Goal: Complete application form: Complete application form

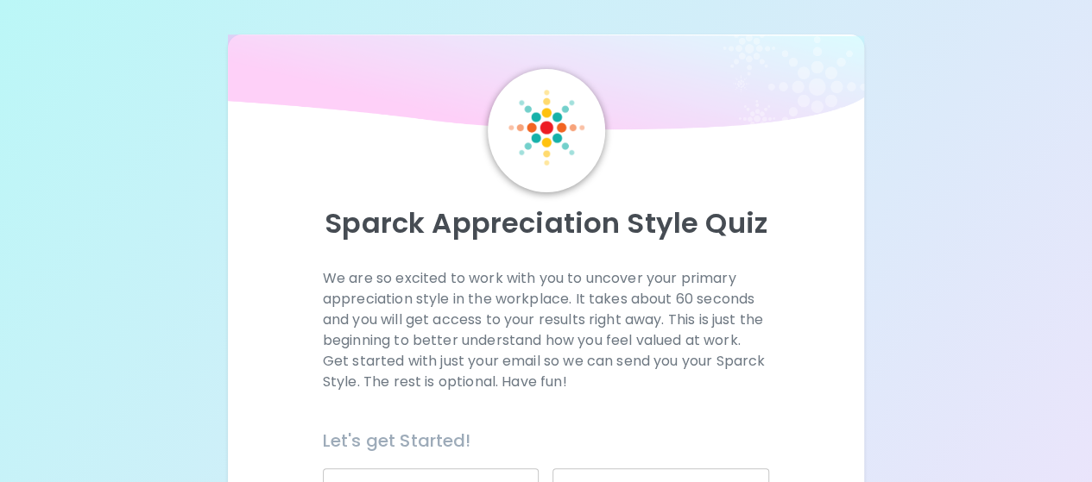
scroll to position [360, 0]
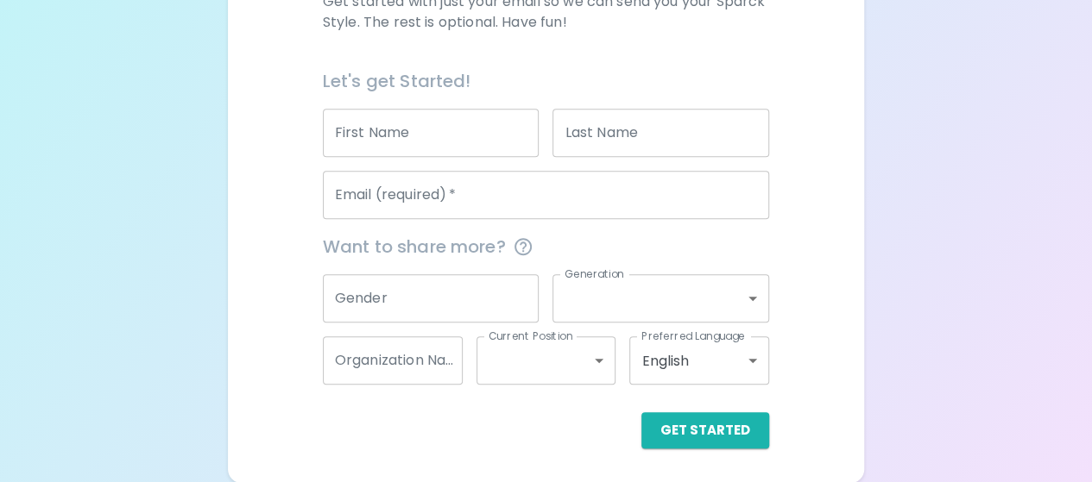
click at [478, 141] on input "First Name" at bounding box center [431, 133] width 217 height 48
type input "[PERSON_NAME]"
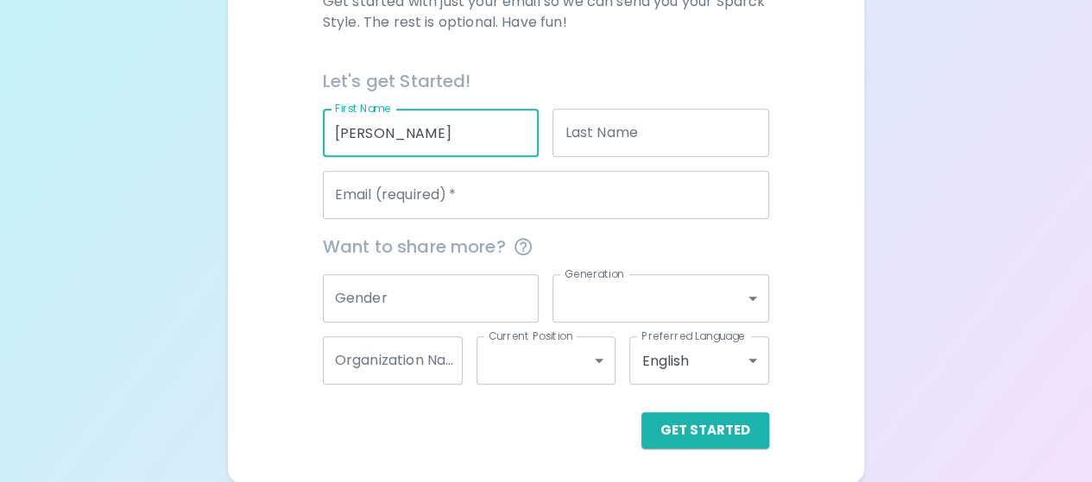
type input "Banda"
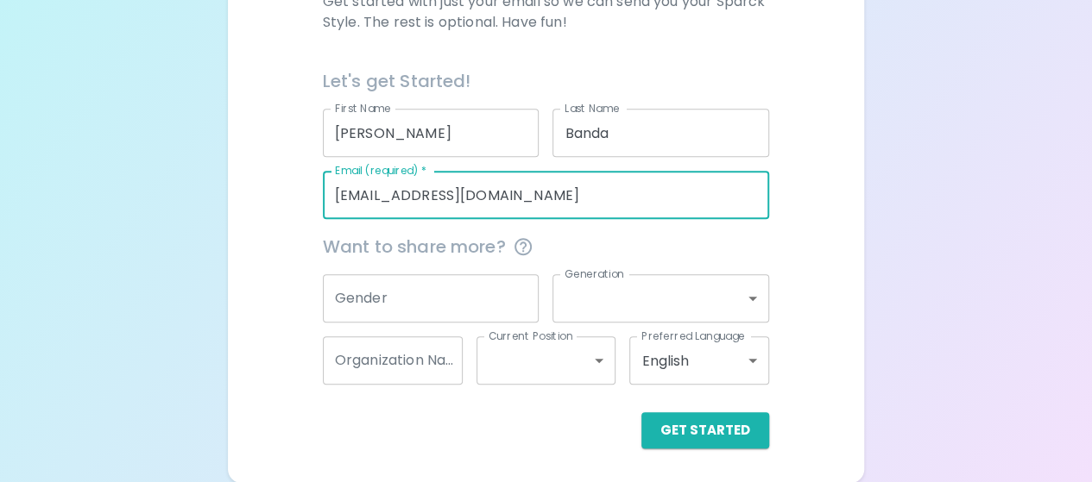
drag, startPoint x: 520, startPoint y: 189, endPoint x: 162, endPoint y: 206, distance: 357.7
click at [162, 206] on div "Sparck Appreciation Style Quiz We are so excited to work with you to uncover yo…" at bounding box center [546, 61] width 1092 height 843
type input "[EMAIL_ADDRESS][DOMAIN_NAME]"
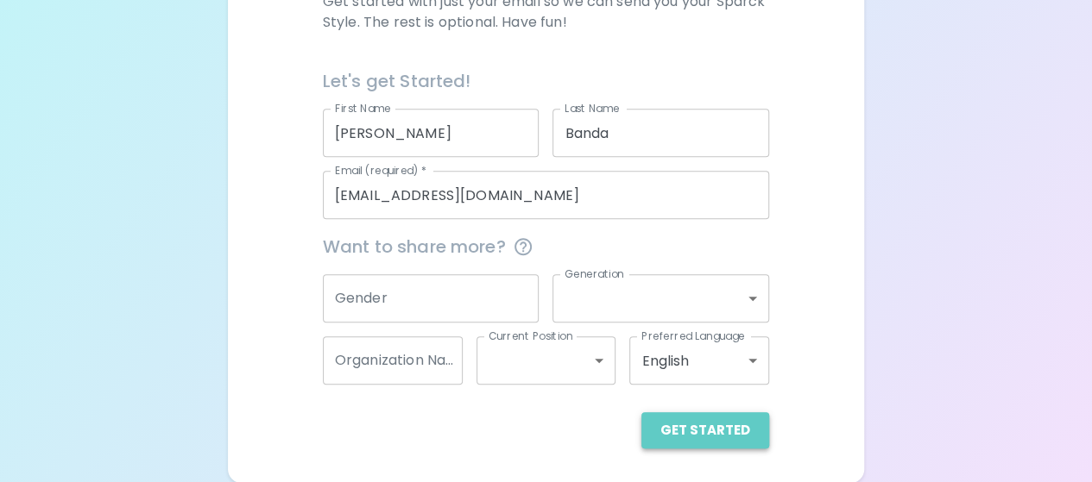
click at [742, 429] on button "Get Started" at bounding box center [705, 431] width 128 height 36
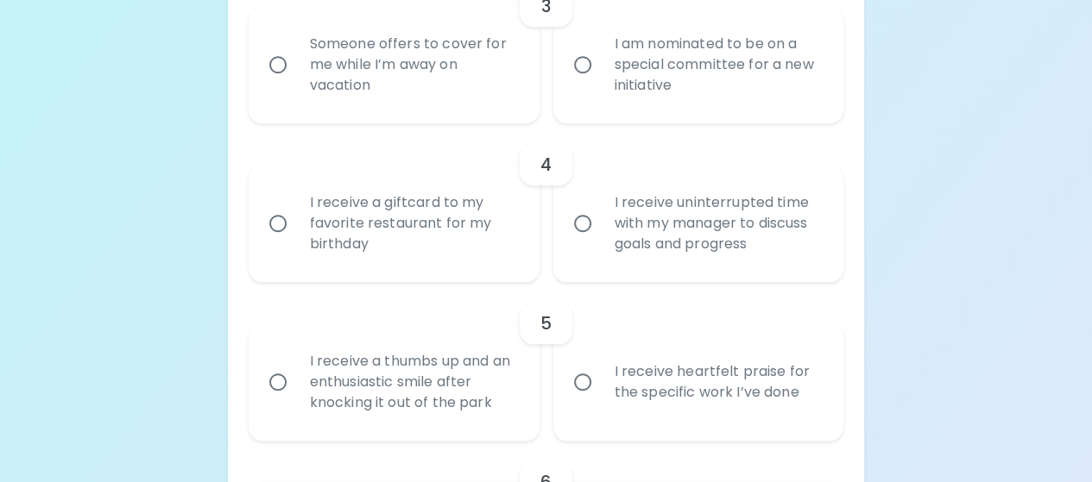
scroll to position [791, 0]
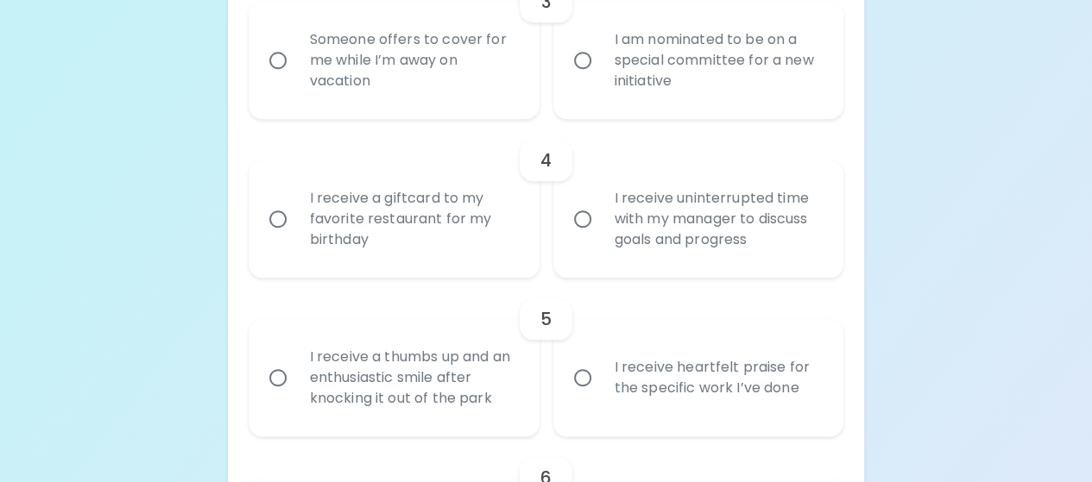
click at [268, 219] on input "I receive a giftcard to my favorite restaurant for my birthday" at bounding box center [278, 219] width 36 height 36
radio input "true"
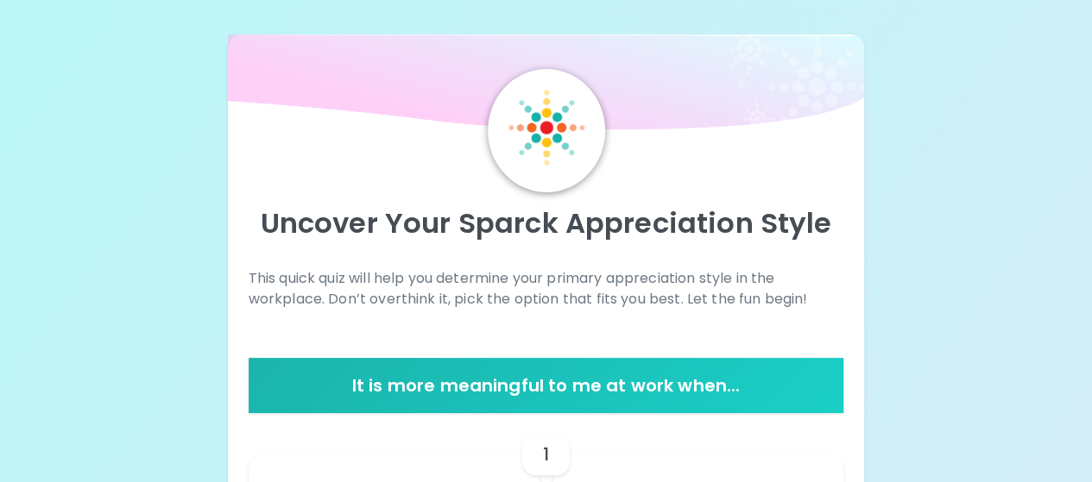
scroll to position [431, 0]
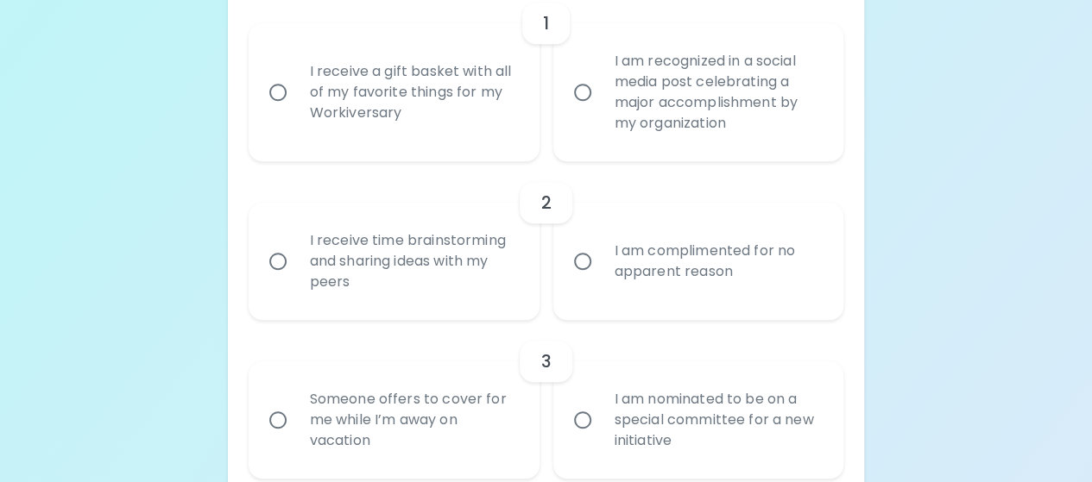
click at [587, 263] on input "I am complimented for no apparent reason" at bounding box center [582, 261] width 36 height 36
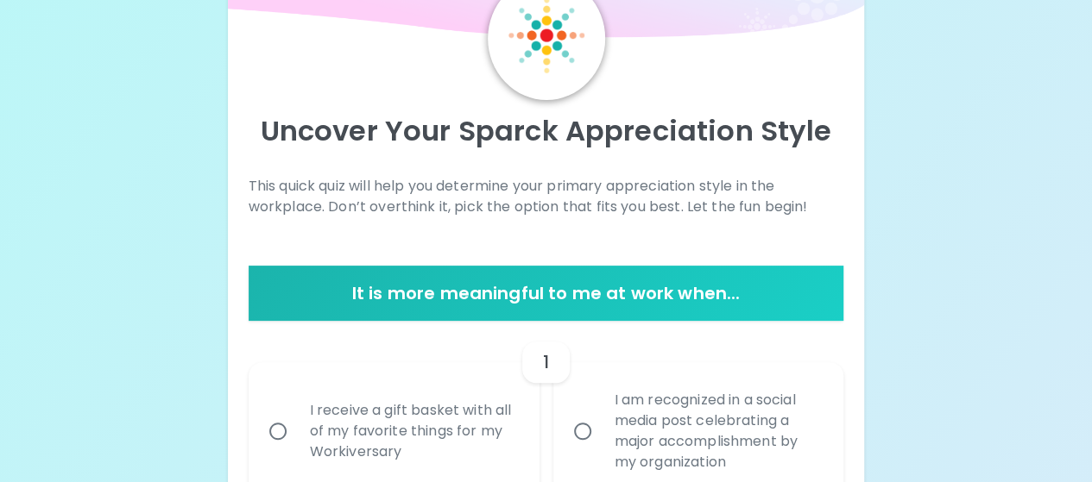
scroll to position [173, 0]
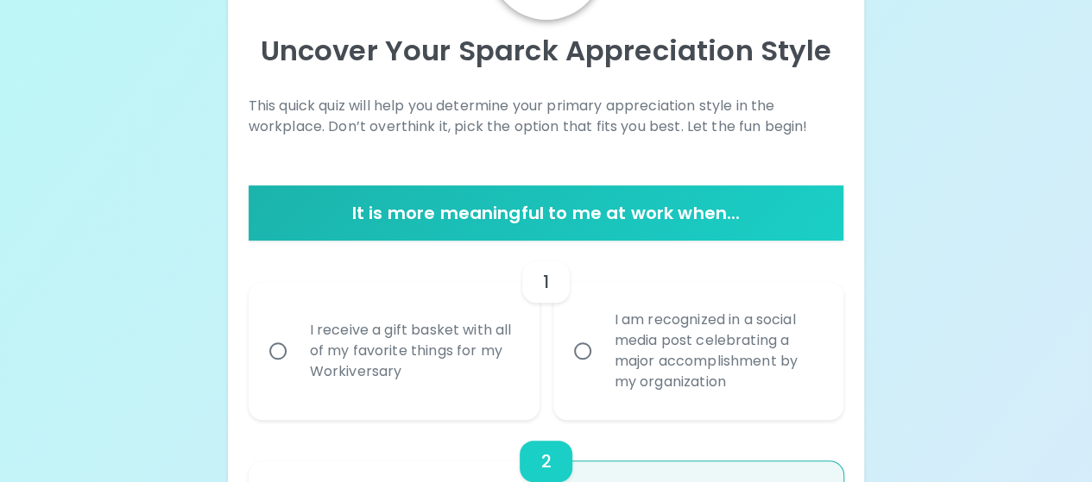
radio input "true"
click at [449, 382] on div "I receive a gift basket with all of my favorite things for my Workiversary" at bounding box center [413, 351] width 234 height 104
click at [296, 369] on input "I receive a gift basket with all of my favorite things for my Workiversary" at bounding box center [278, 351] width 36 height 36
radio input "false"
radio input "true"
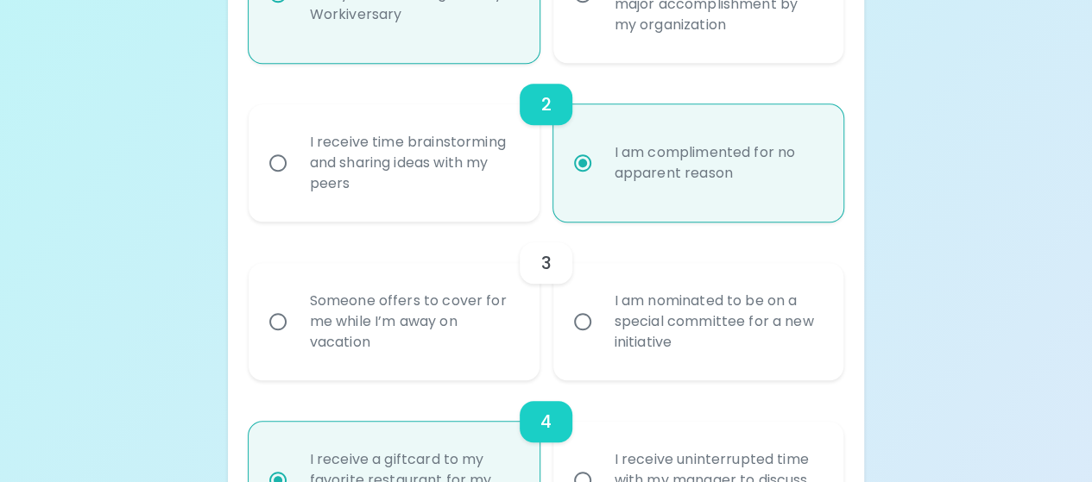
scroll to position [555, 0]
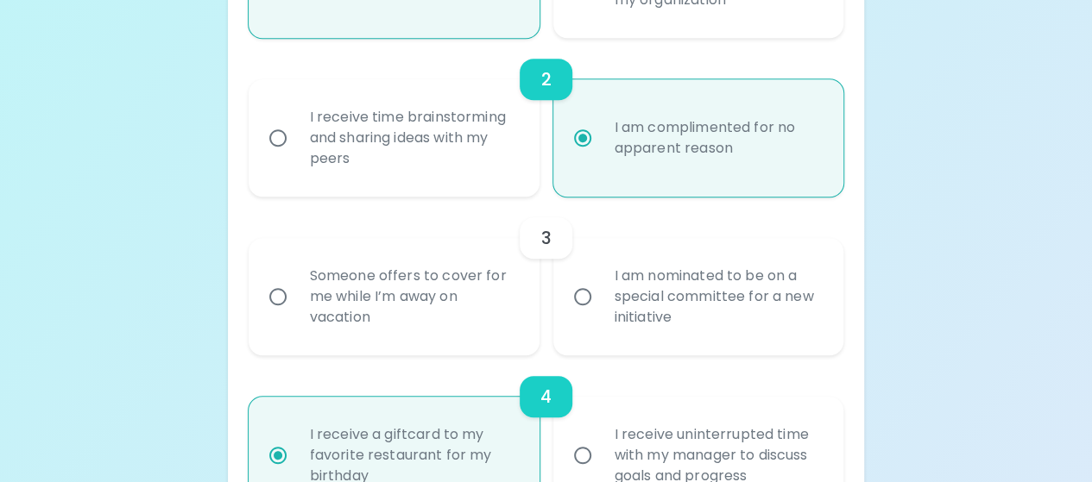
radio input "true"
click at [301, 303] on div "Someone offers to cover for me while I’m away on vacation" at bounding box center [413, 297] width 234 height 104
click at [296, 303] on input "Someone offers to cover for me while I’m away on vacation" at bounding box center [278, 297] width 36 height 36
radio input "false"
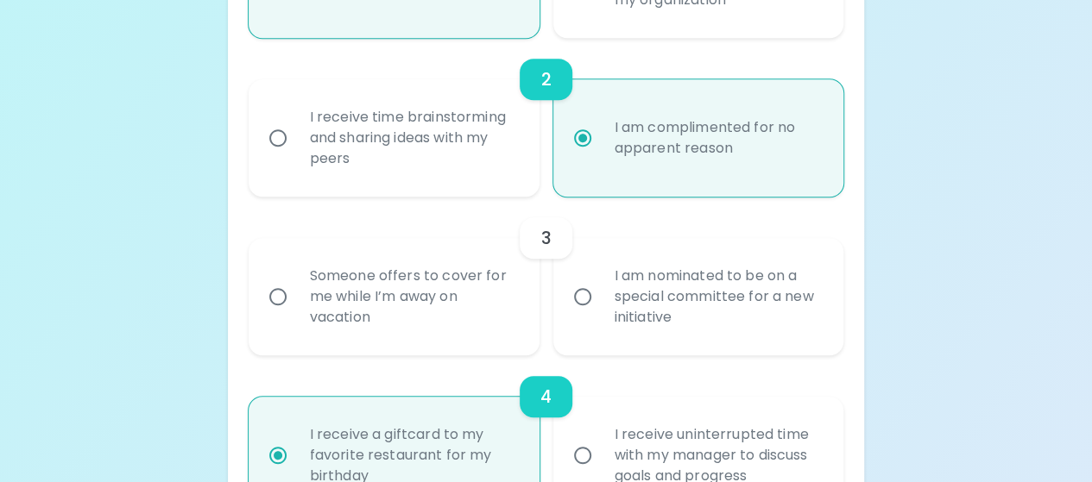
radio input "true"
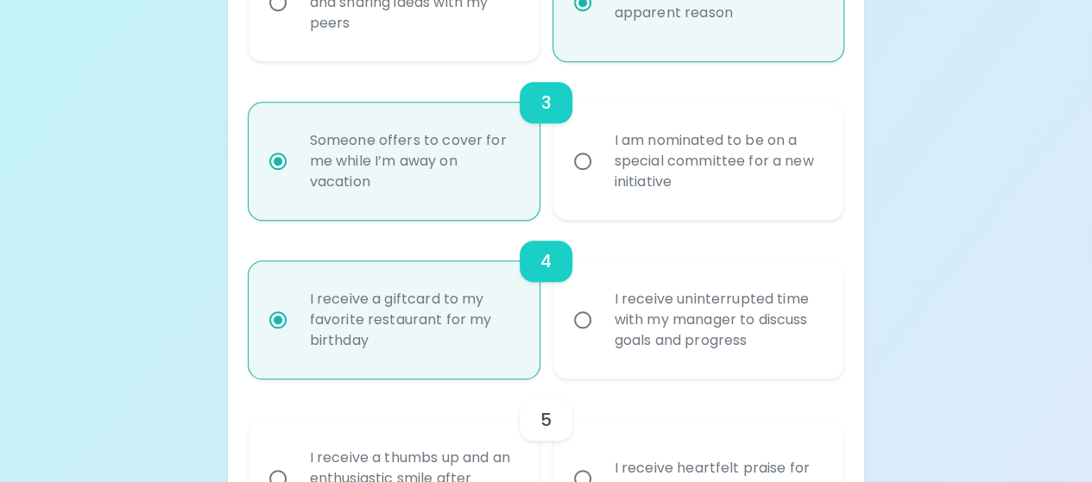
scroll to position [693, 0]
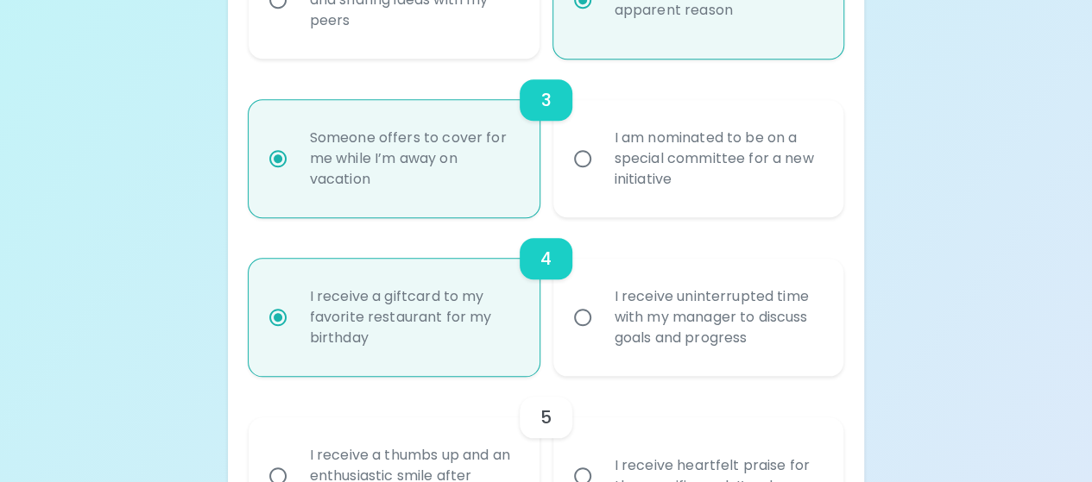
radio input "true"
click at [608, 185] on div "I am nominated to be on a special committee for a new initiative" at bounding box center [718, 159] width 234 height 104
click at [601, 177] on input "I am nominated to be on a special committee for a new initiative" at bounding box center [582, 159] width 36 height 36
radio input "false"
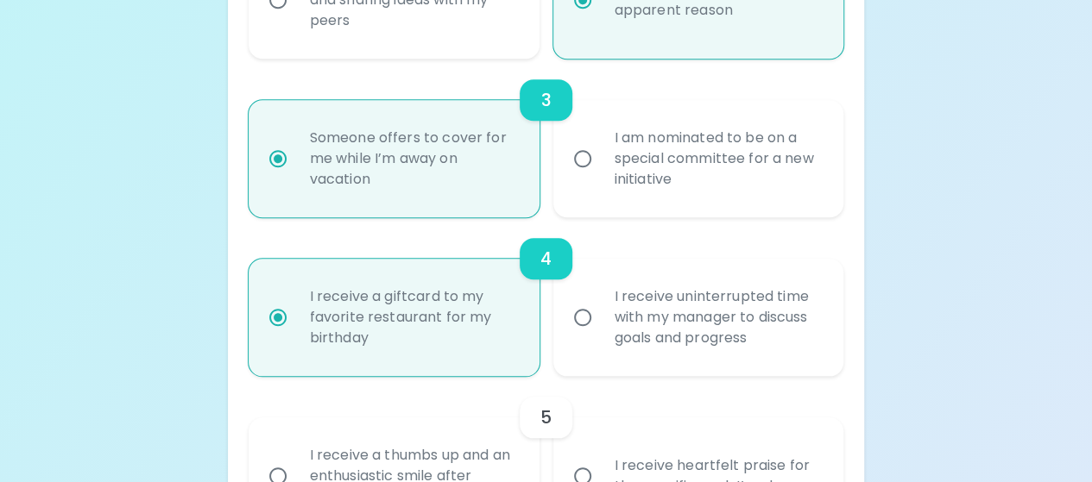
radio input "false"
radio input "true"
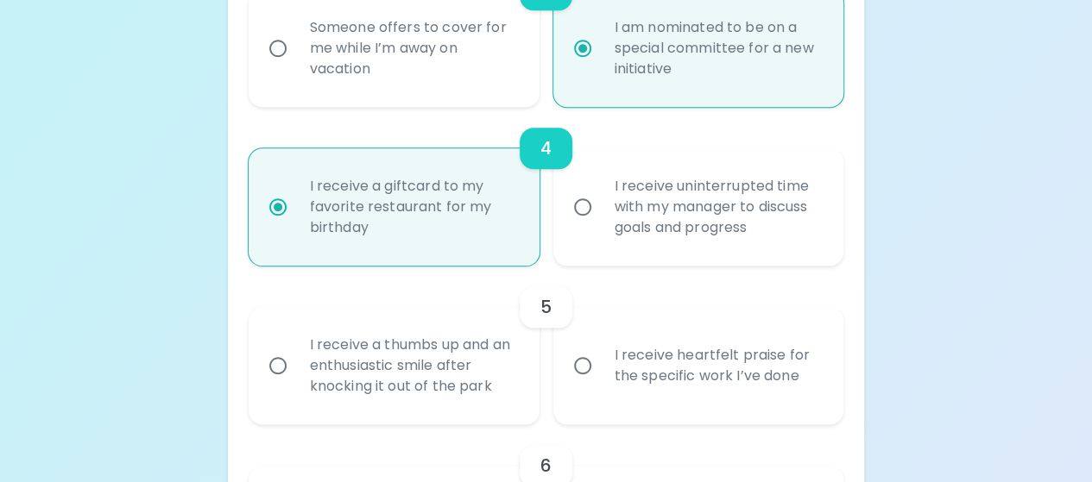
scroll to position [952, 0]
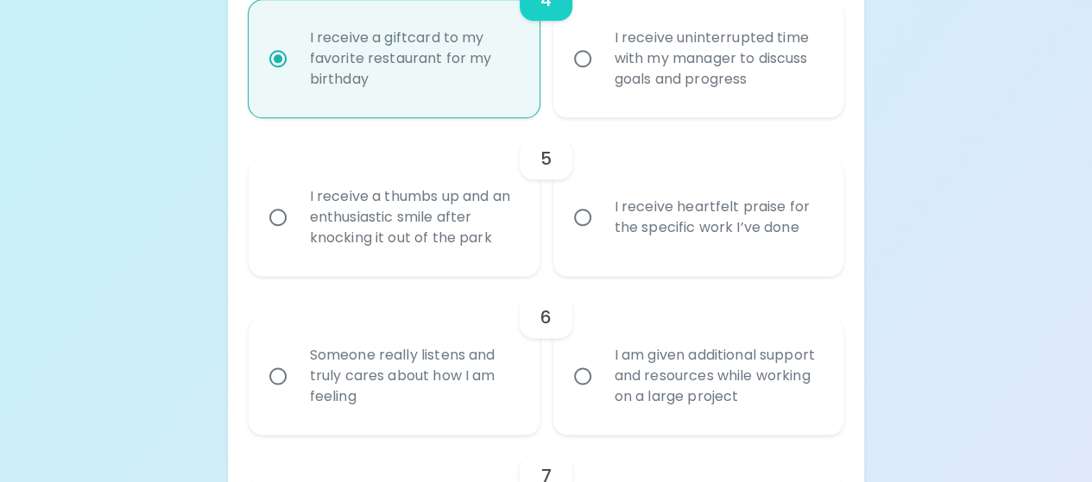
radio input "true"
click at [278, 225] on input "I receive a thumbs up and an enthusiastic smile after knocking it out of the pa…" at bounding box center [278, 217] width 36 height 36
radio input "false"
radio input "true"
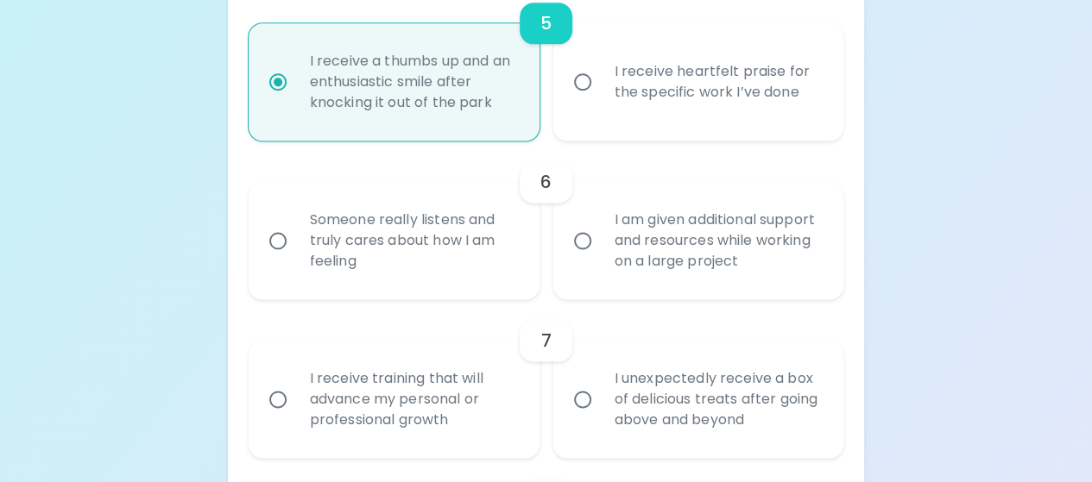
scroll to position [1090, 0]
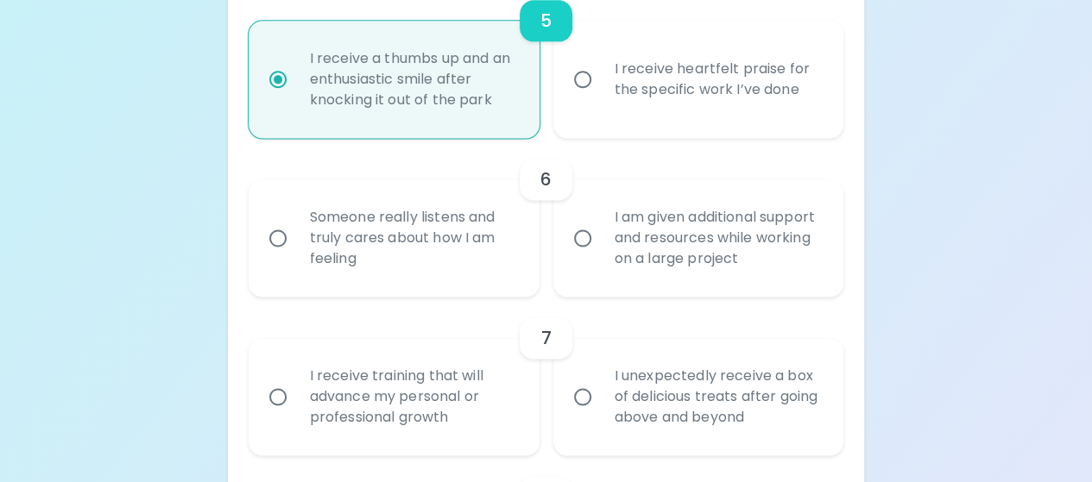
radio input "true"
click at [350, 249] on div "Someone really listens and truly cares about how I am feeling" at bounding box center [413, 238] width 234 height 104
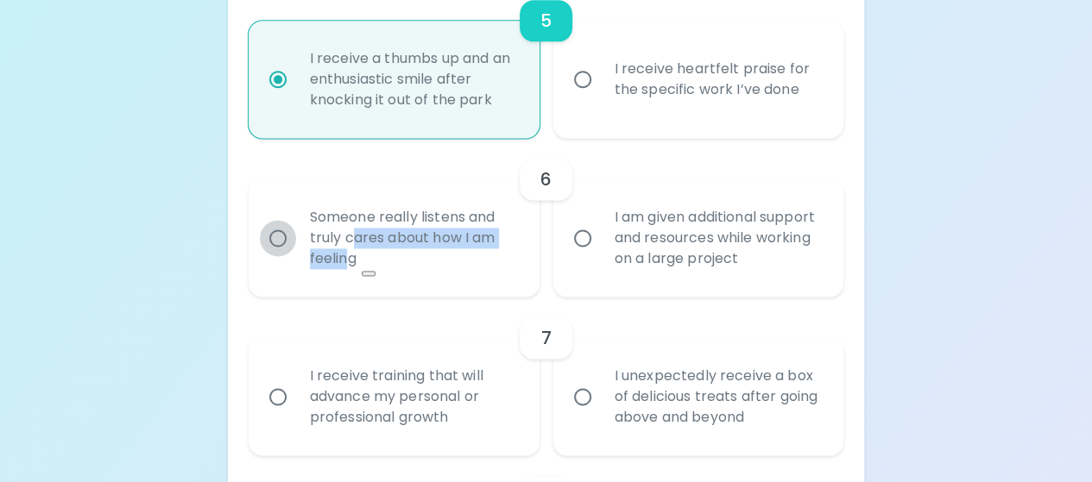
click at [281, 245] on input "Someone really listens and truly cares about how I am feeling" at bounding box center [278, 238] width 36 height 36
radio input "false"
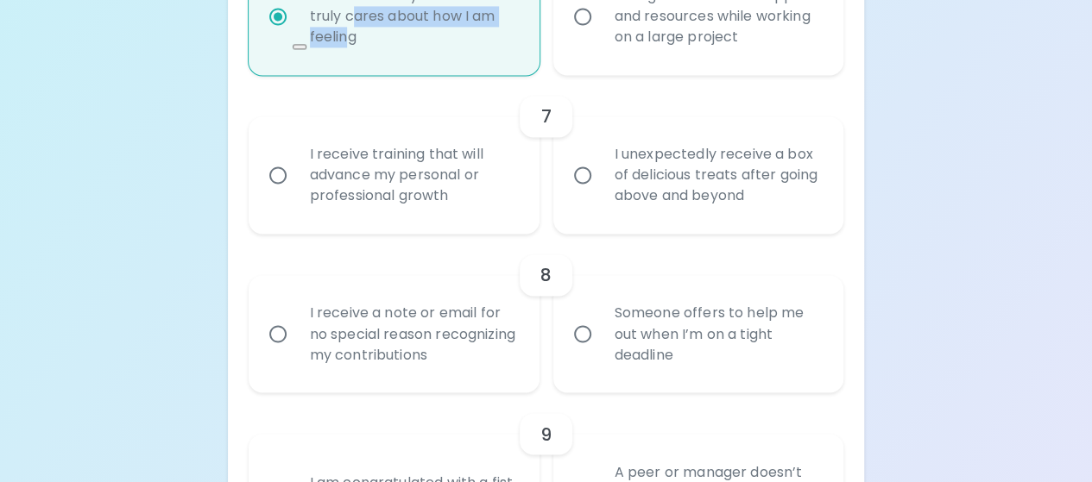
scroll to position [1314, 0]
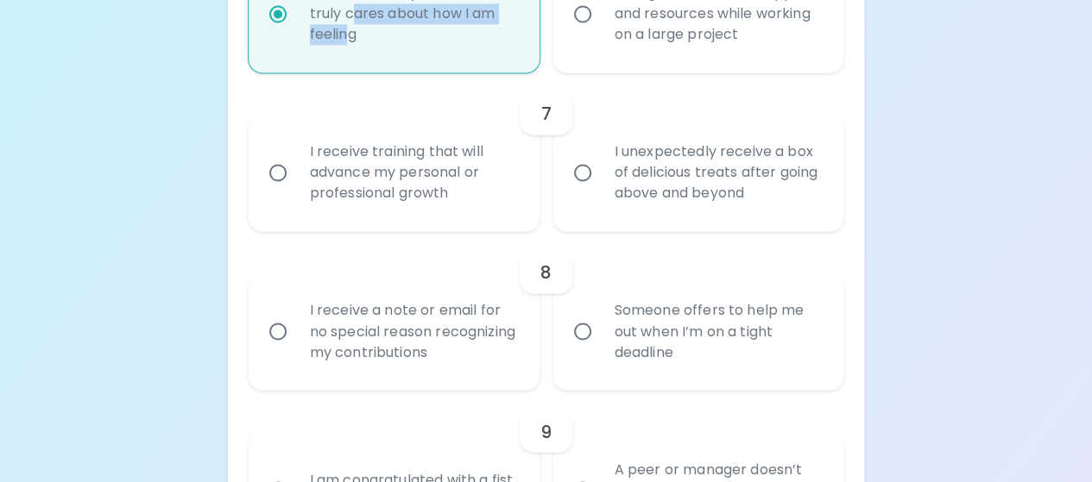
radio input "true"
click at [591, 190] on label "I unexpectedly receive a box of delicious treats after going above and beyond" at bounding box center [689, 172] width 291 height 117
click at [591, 190] on input "I unexpectedly receive a box of delicious treats after going above and beyond" at bounding box center [582, 172] width 36 height 36
radio input "false"
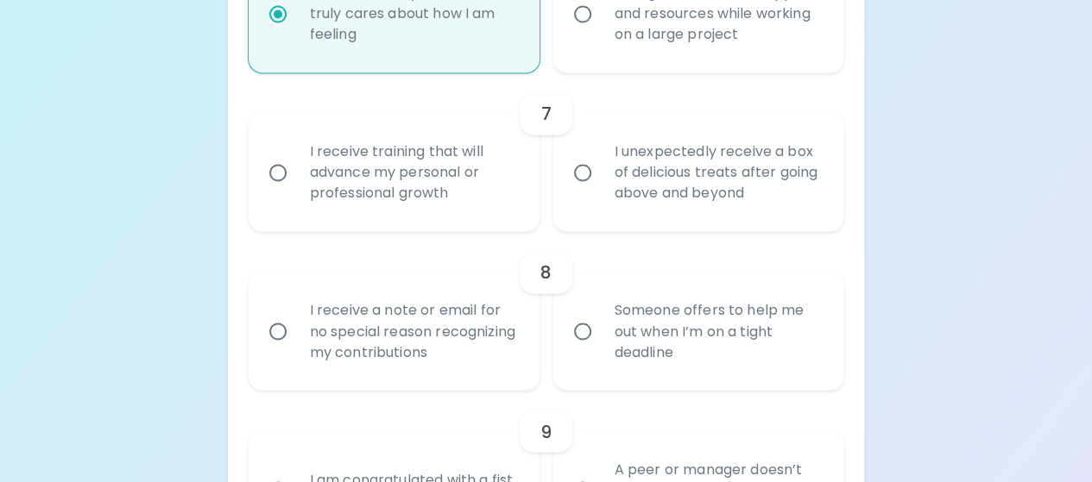
radio input "false"
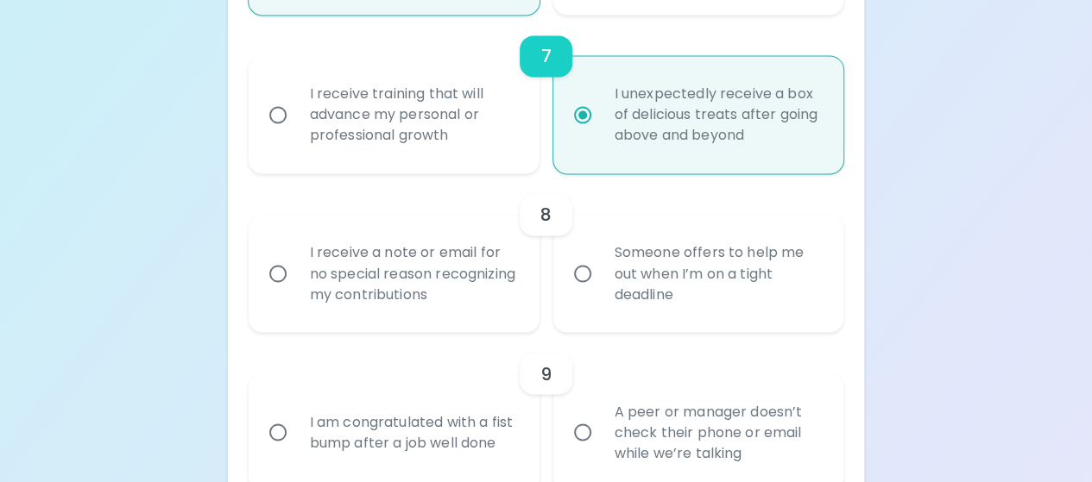
scroll to position [1452, 0]
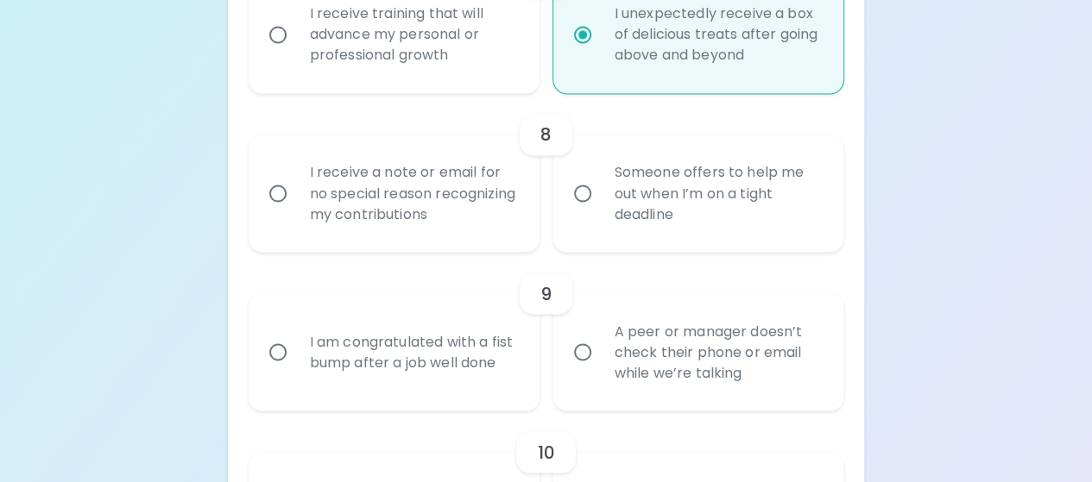
radio input "true"
click at [587, 199] on input "Someone offers to help me out when I’m on a tight deadline" at bounding box center [582, 193] width 36 height 36
radio input "false"
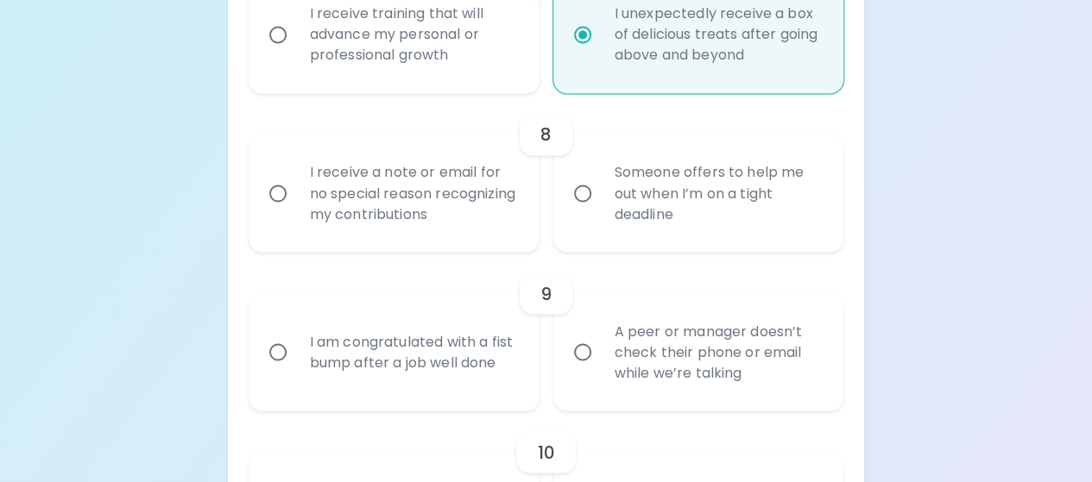
radio input "false"
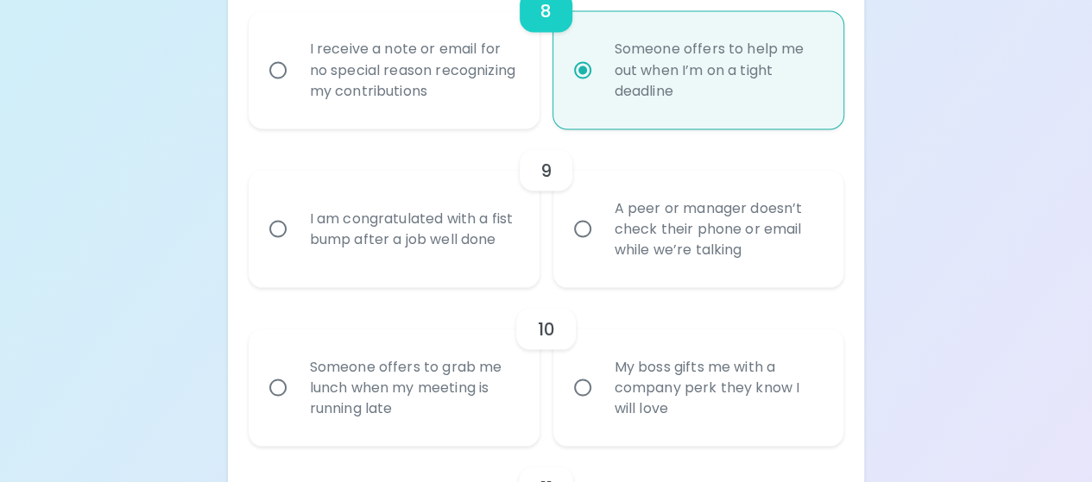
scroll to position [1590, 0]
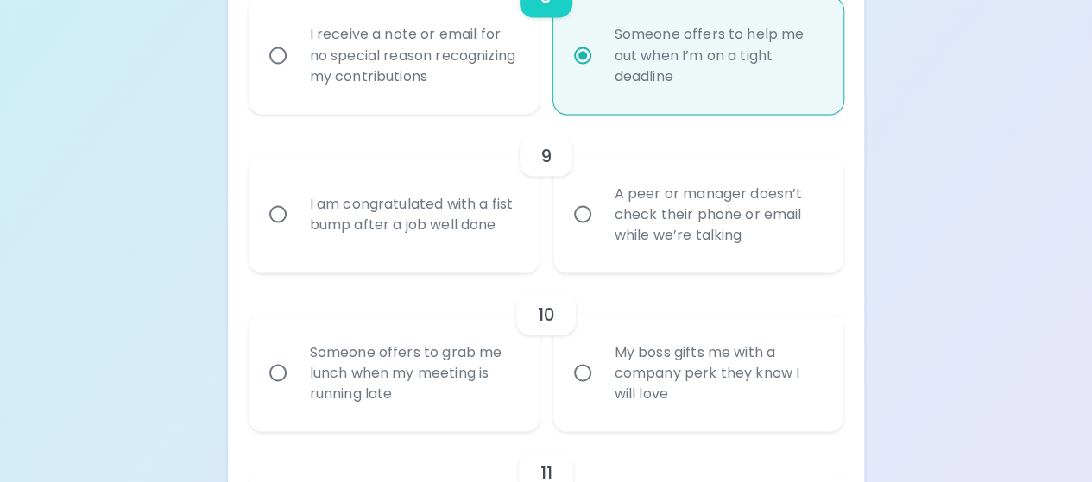
radio input "true"
click at [288, 54] on input "I receive a note or email for no special reason recognizing my contributions" at bounding box center [278, 55] width 36 height 36
radio input "false"
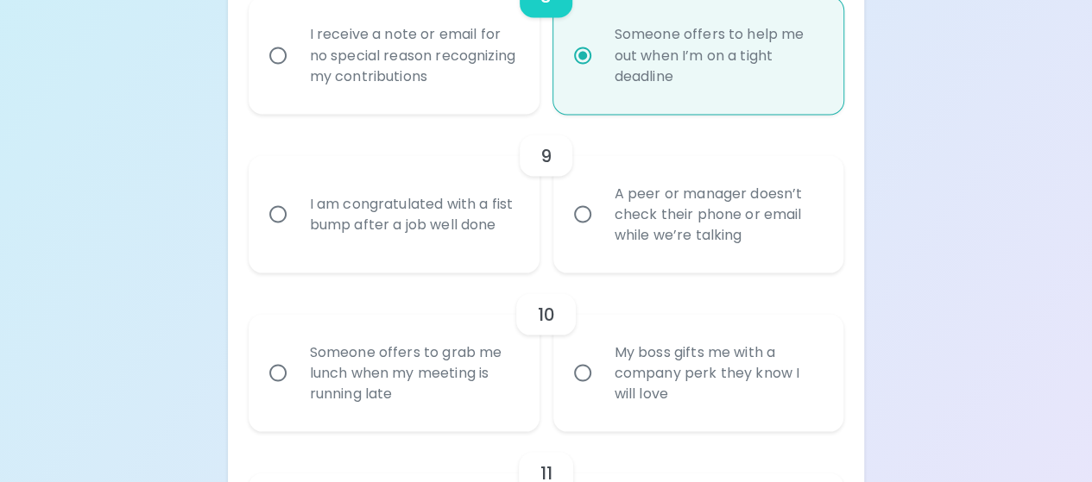
radio input "false"
radio input "true"
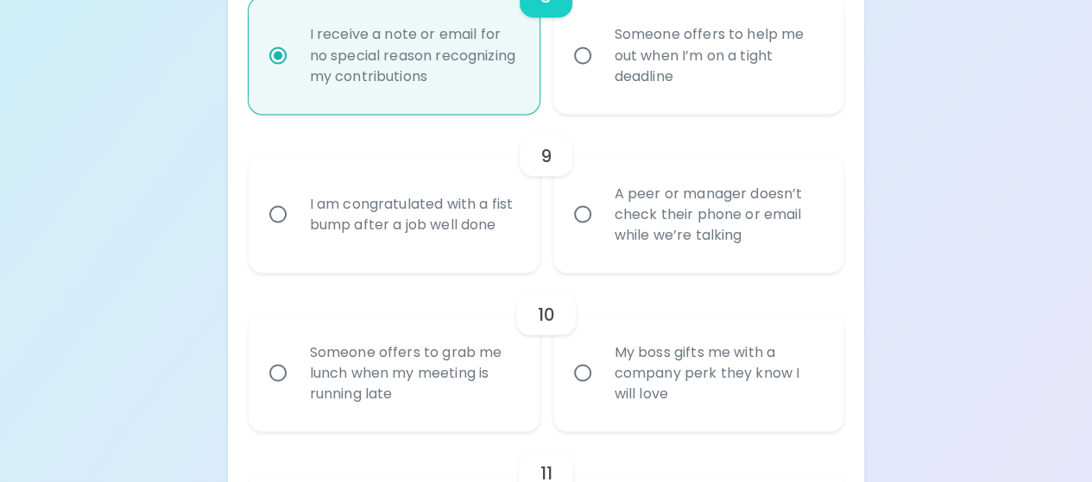
radio input "true"
click at [279, 220] on input "I am congratulated with a fist bump after a job well done" at bounding box center [278, 214] width 36 height 36
radio input "false"
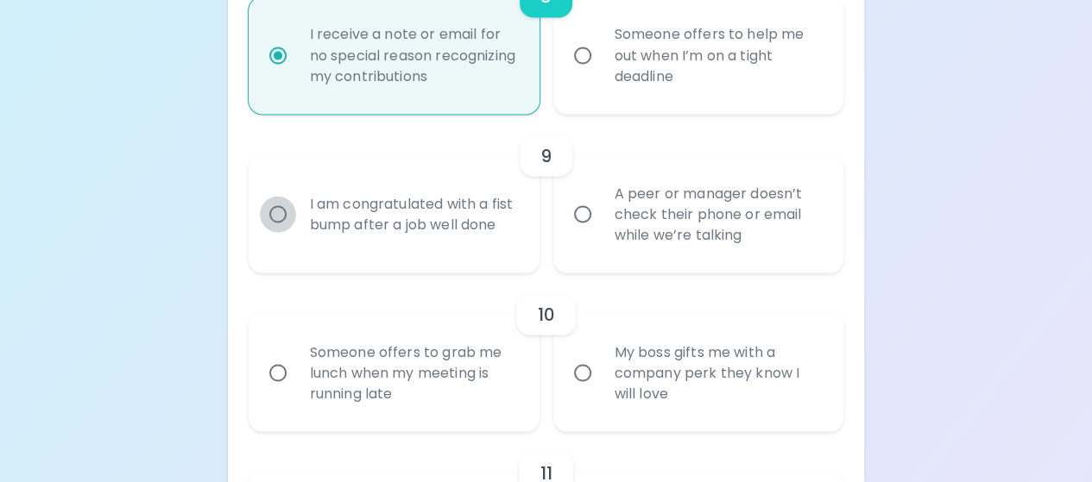
radio input "false"
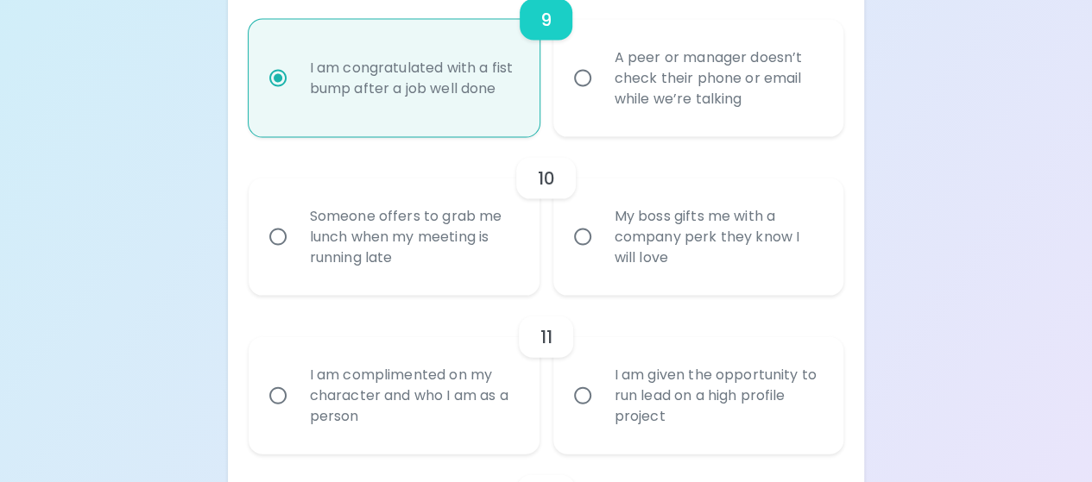
scroll to position [1729, 0]
radio input "true"
click at [287, 244] on input "Someone offers to grab me lunch when my meeting is running late" at bounding box center [278, 235] width 36 height 36
radio input "false"
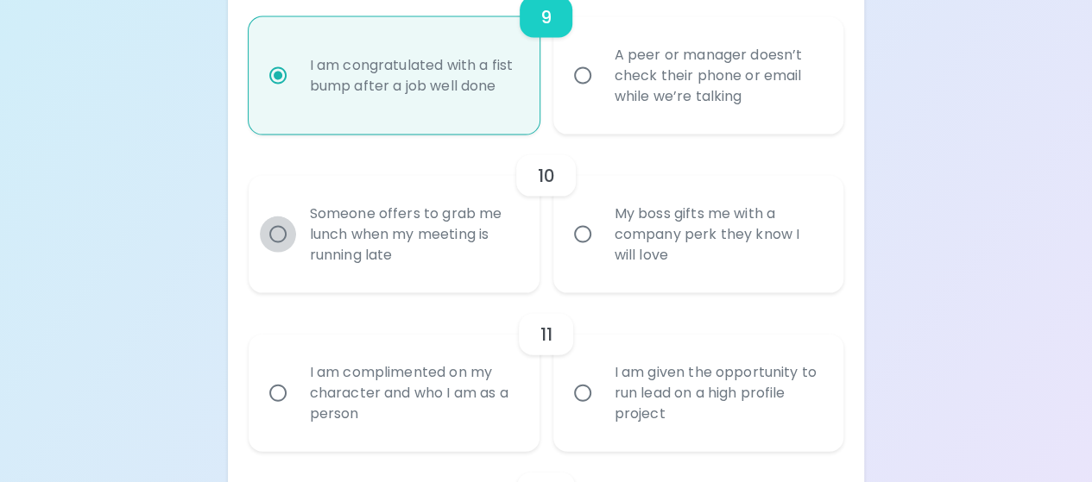
radio input "false"
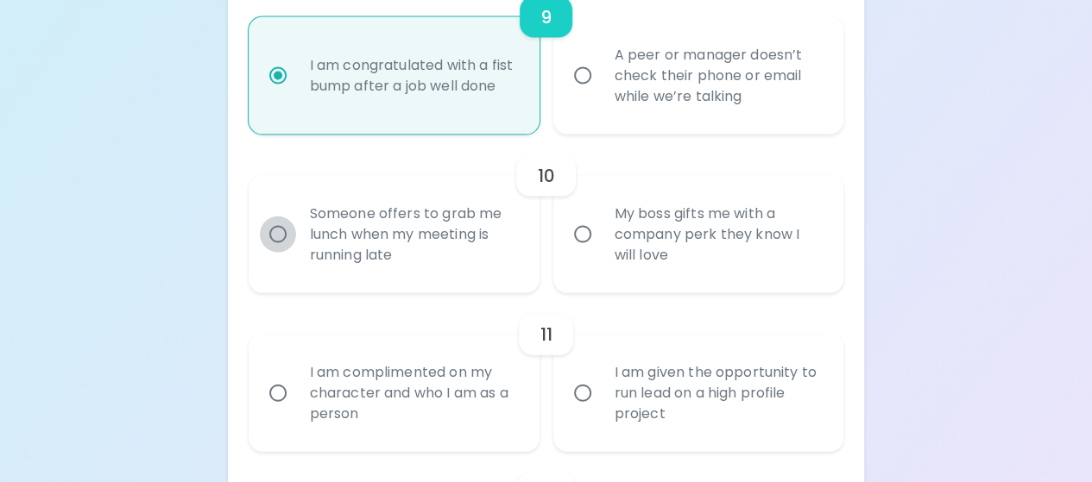
radio input "false"
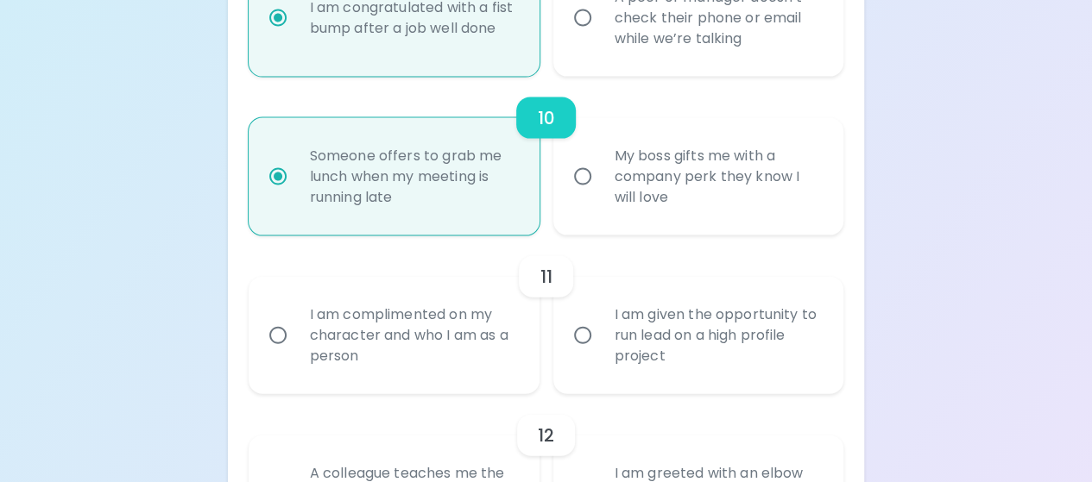
scroll to position [1867, 0]
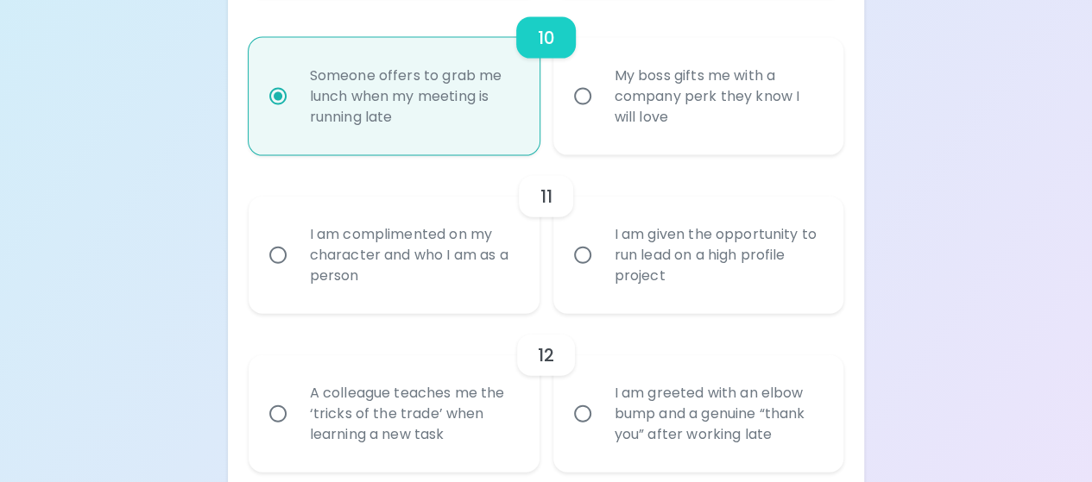
radio input "true"
click at [588, 268] on input "I am given the opportunity to run lead on a high profile project" at bounding box center [582, 255] width 36 height 36
radio input "false"
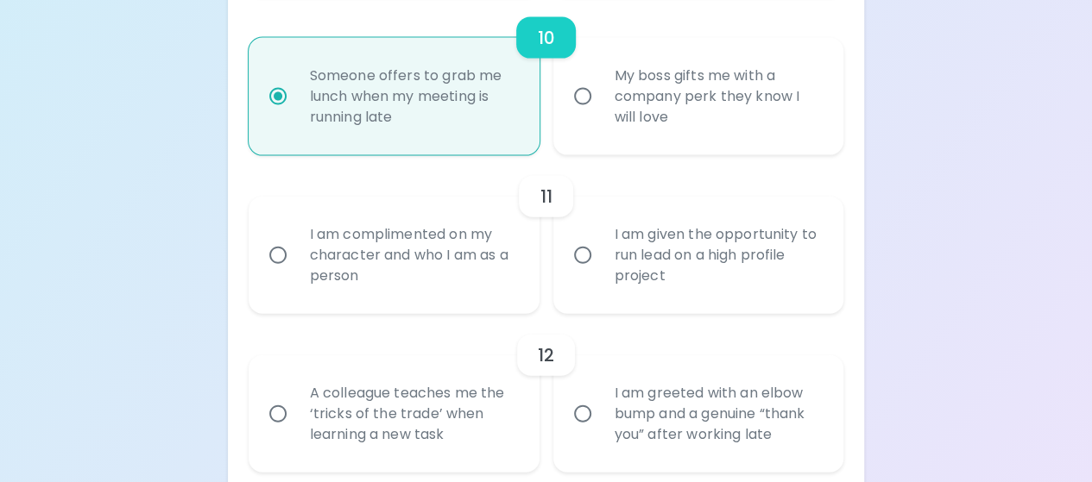
radio input "false"
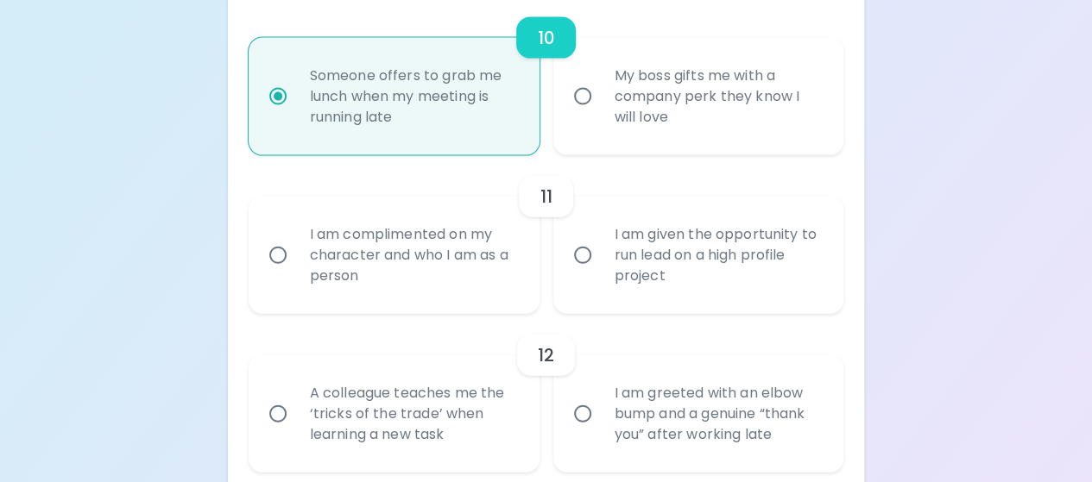
radio input "false"
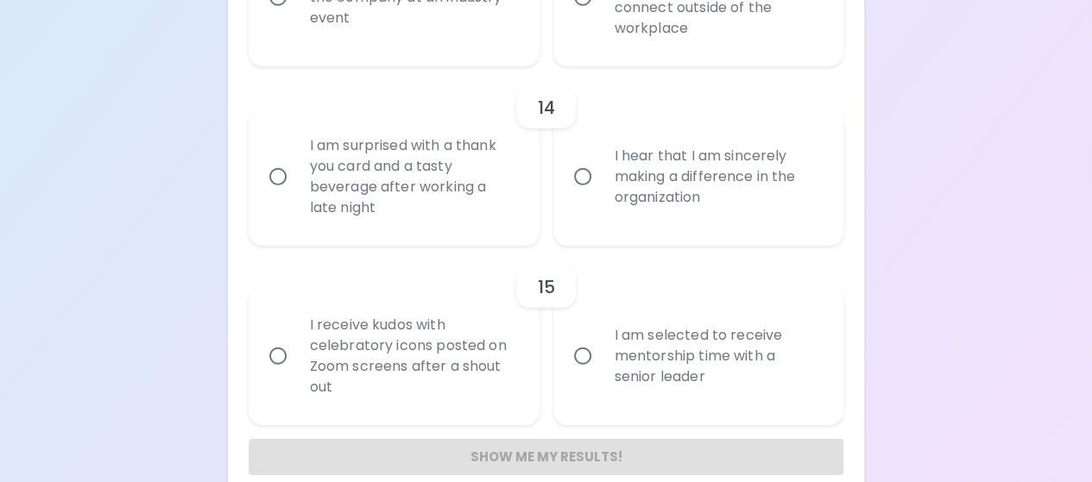
scroll to position [2479, 0]
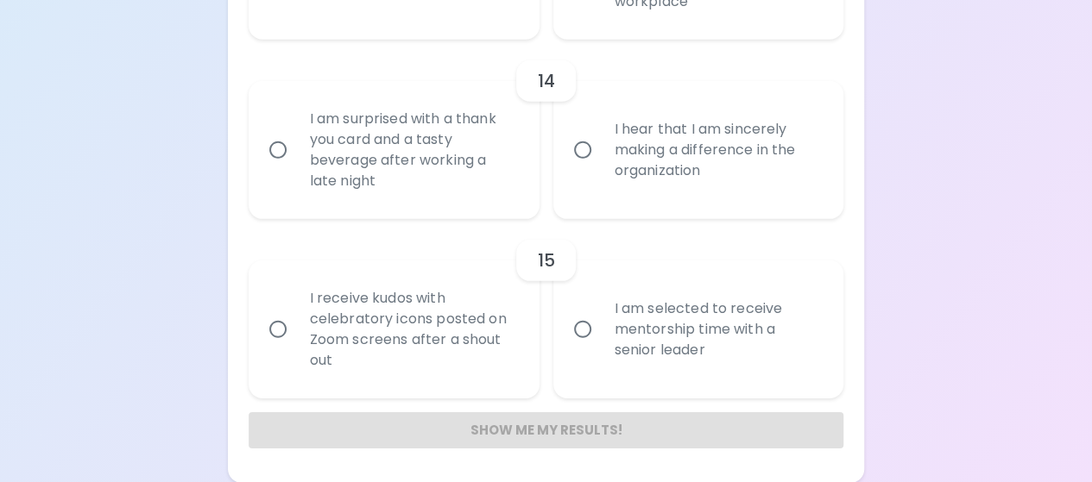
radio input "true"
click at [590, 335] on input "I am selected to receive mentorship time with a senior leader" at bounding box center [582, 330] width 36 height 36
radio input "false"
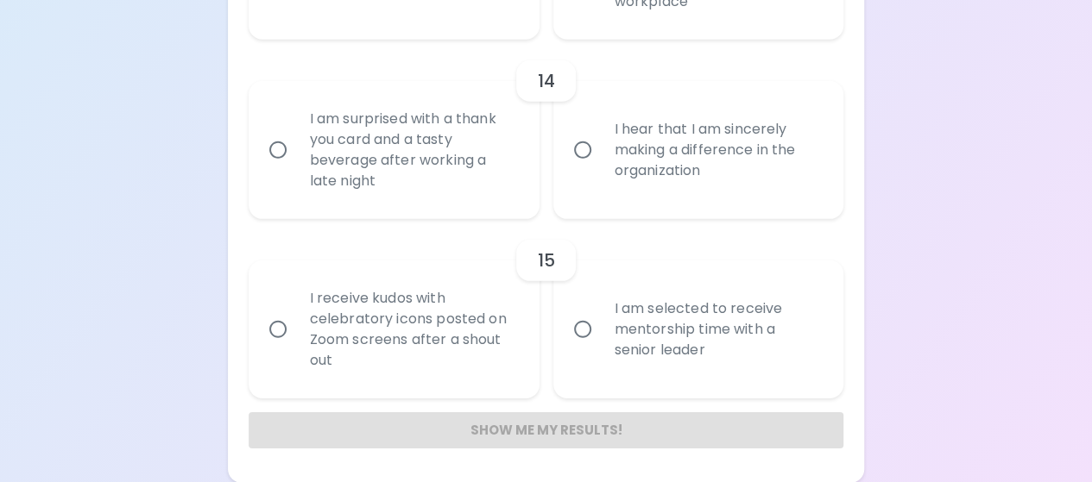
radio input "false"
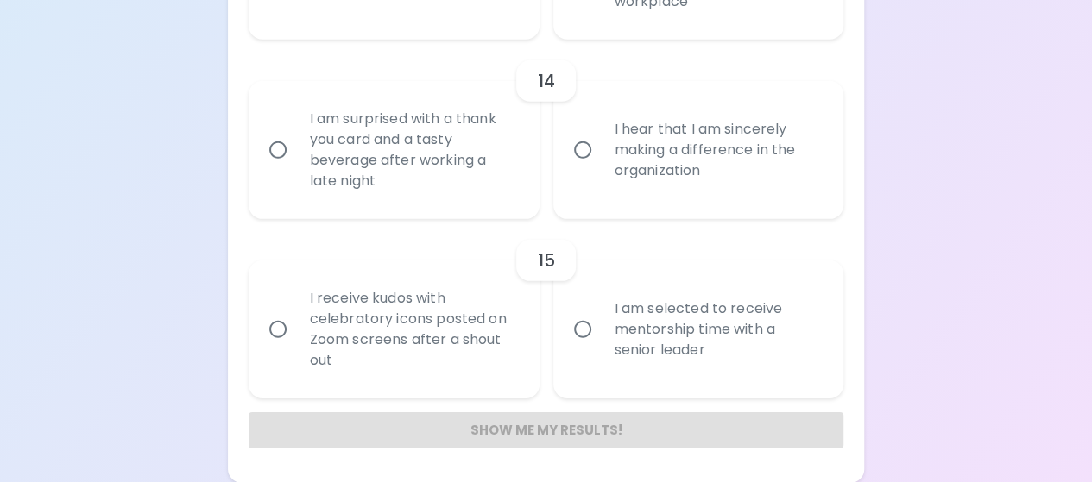
radio input "false"
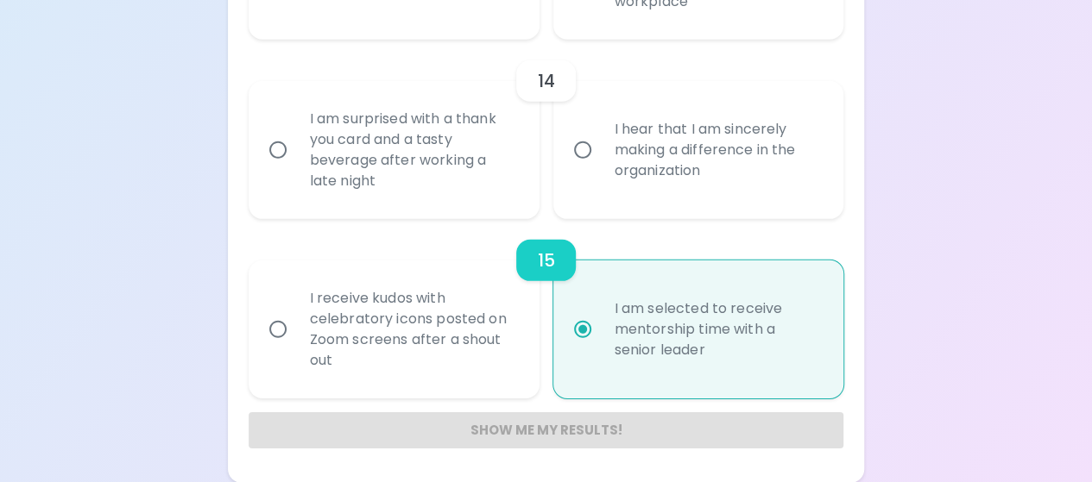
radio input "true"
click at [274, 149] on input "I am surprised with a thank you card and a tasty beverage after working a late …" at bounding box center [278, 150] width 36 height 36
radio input "false"
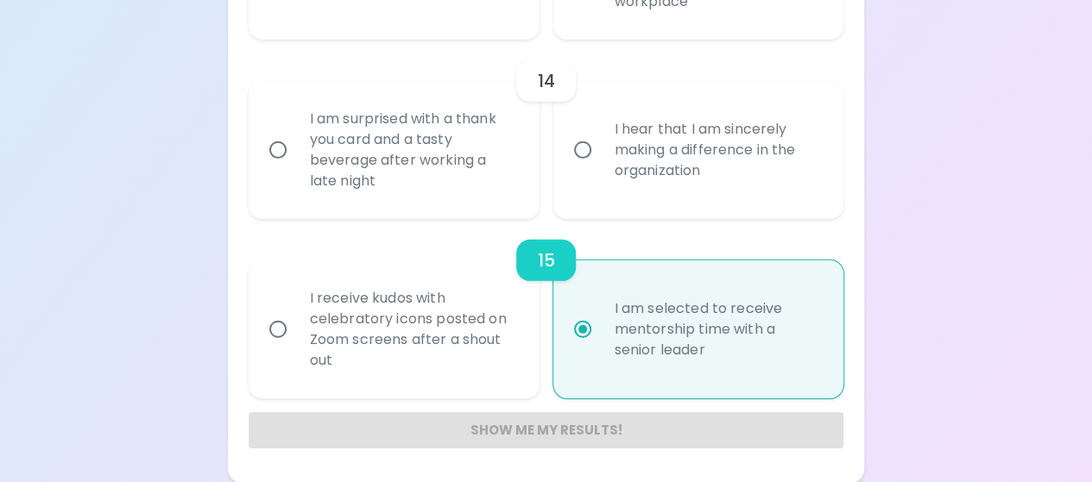
radio input "false"
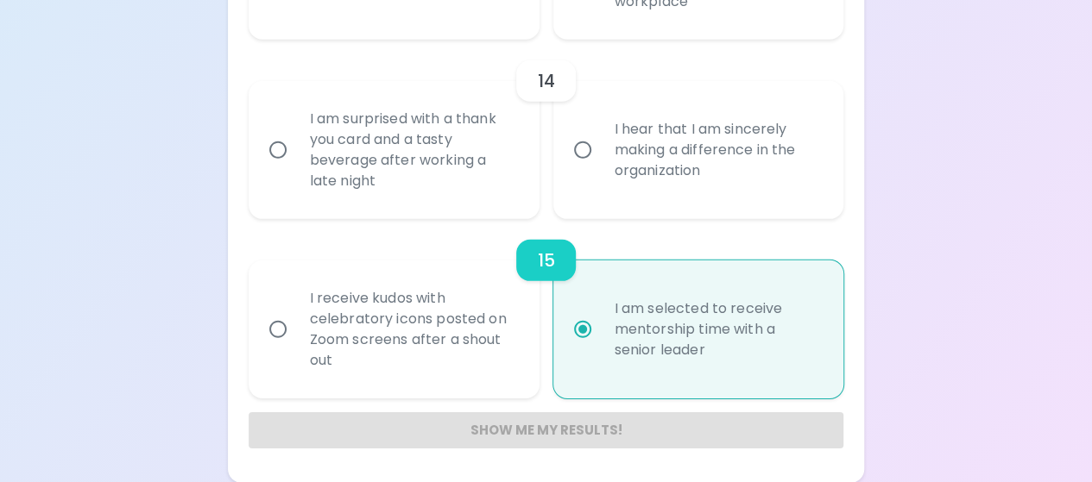
radio input "false"
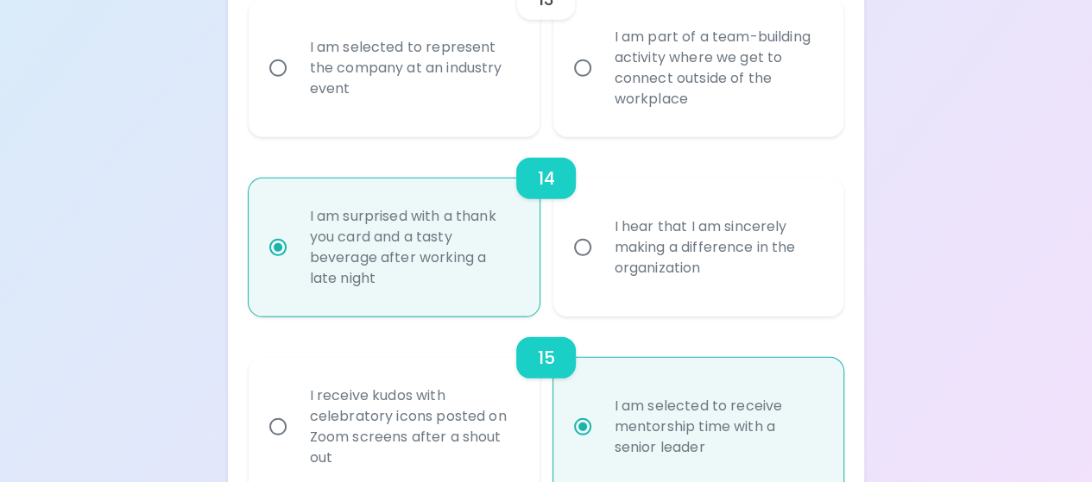
scroll to position [2307, 0]
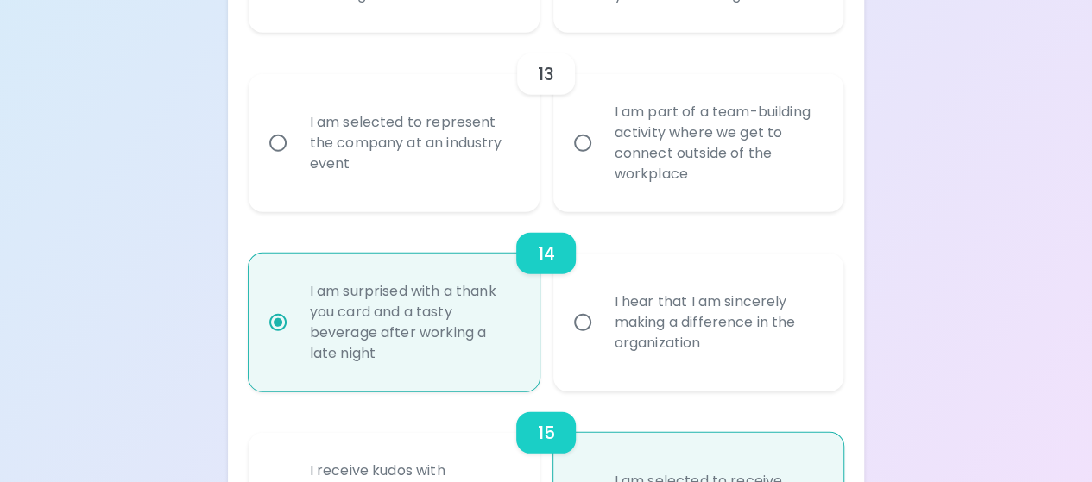
radio input "true"
click at [589, 153] on input "I am part of a team-building activity where we get to connect outside of the wo…" at bounding box center [582, 143] width 36 height 36
radio input "false"
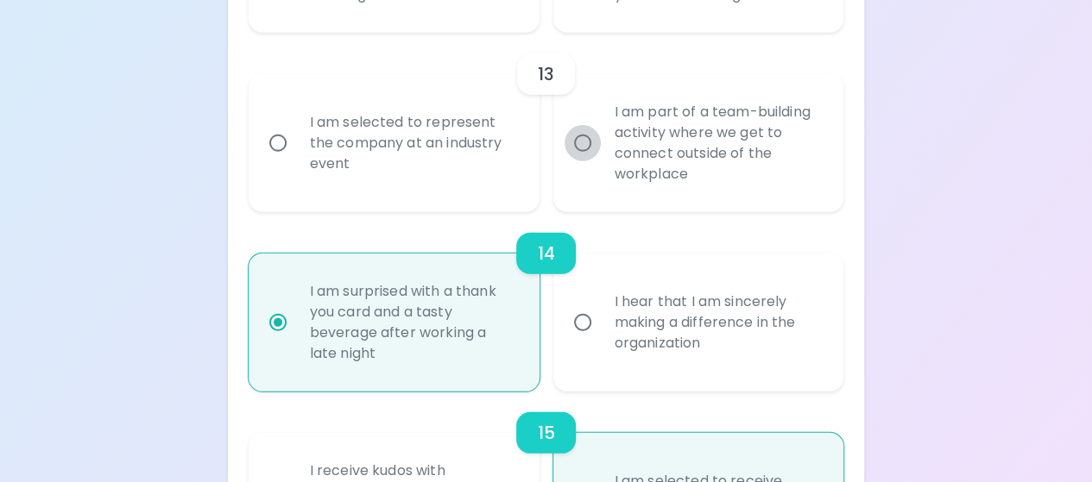
radio input "false"
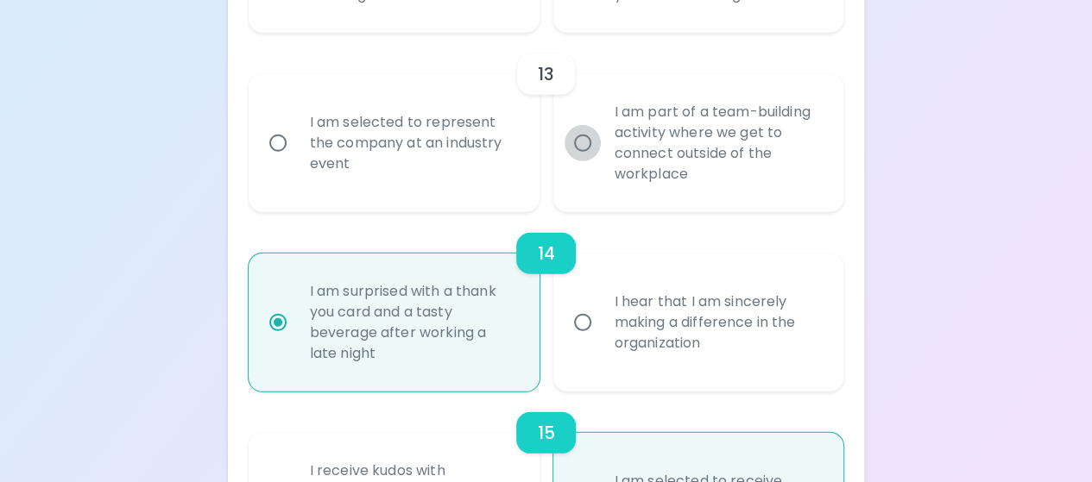
radio input "false"
radio input "true"
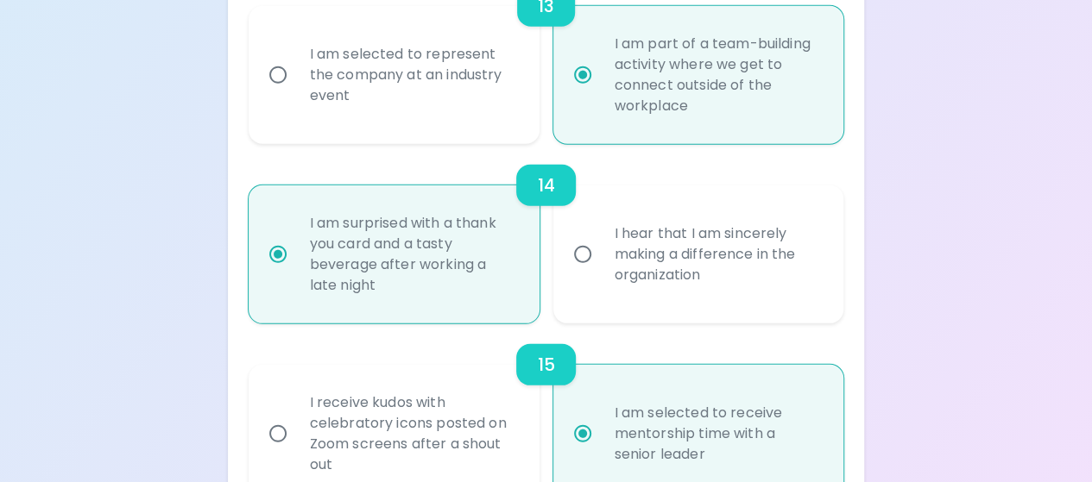
scroll to position [2186, 0]
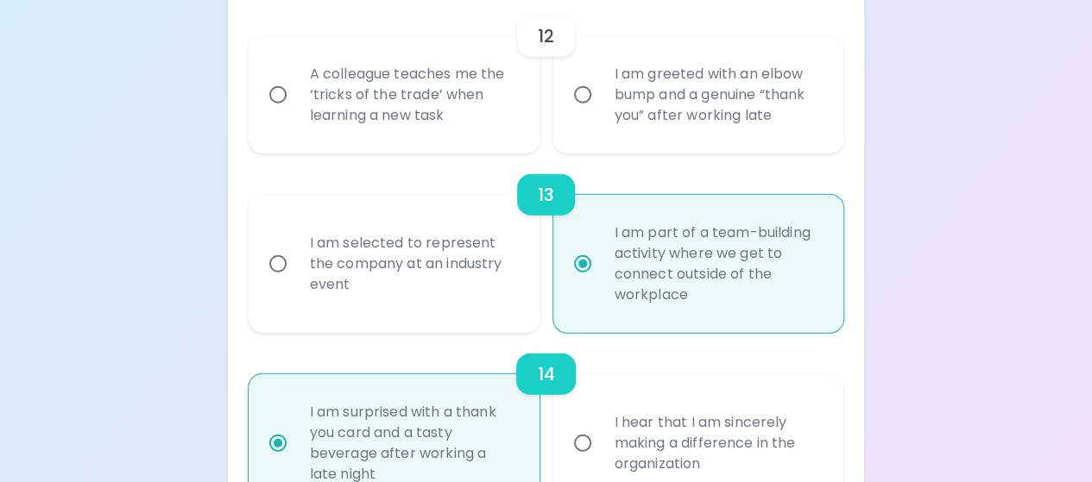
radio input "true"
click at [283, 263] on input "I am selected to represent the company at an industry event" at bounding box center [278, 264] width 36 height 36
radio input "false"
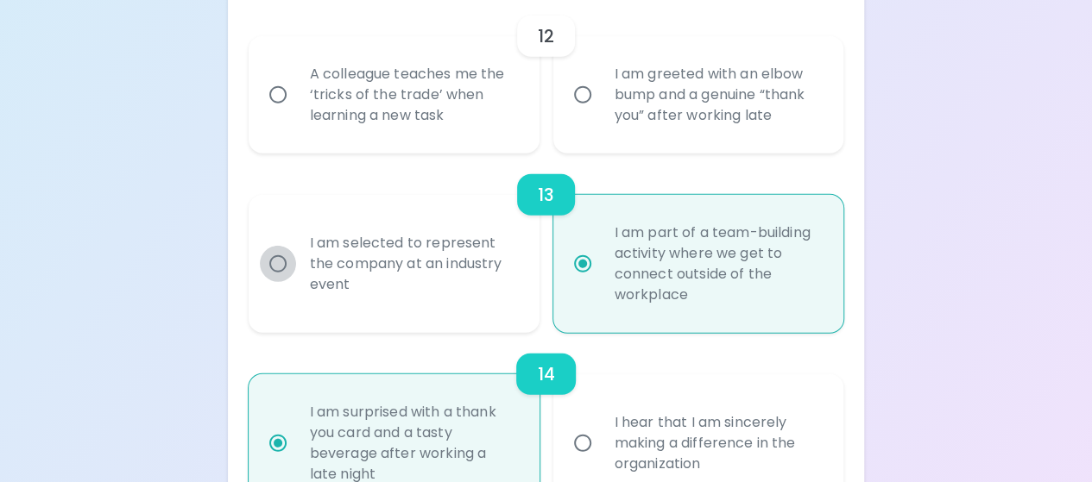
radio input "false"
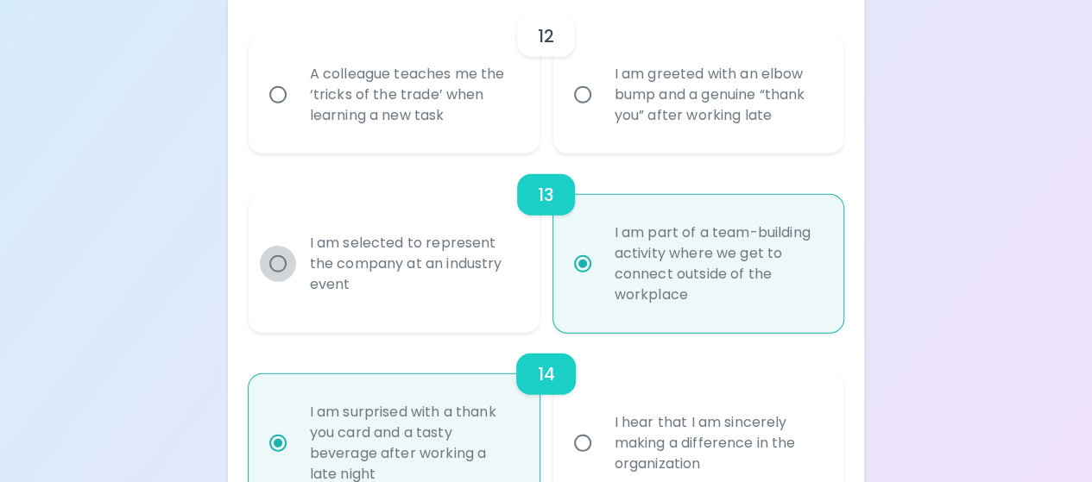
radio input "false"
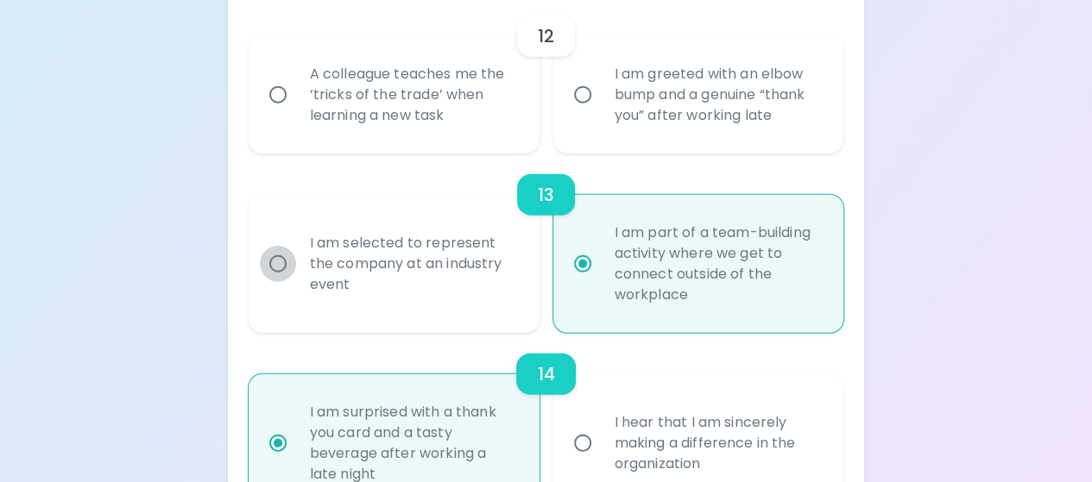
radio input "false"
radio input "true"
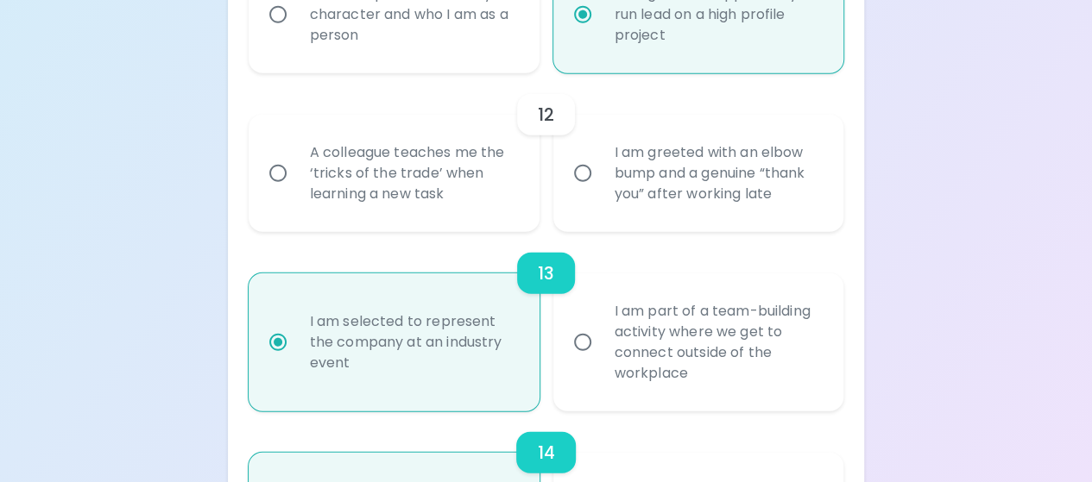
scroll to position [2013, 0]
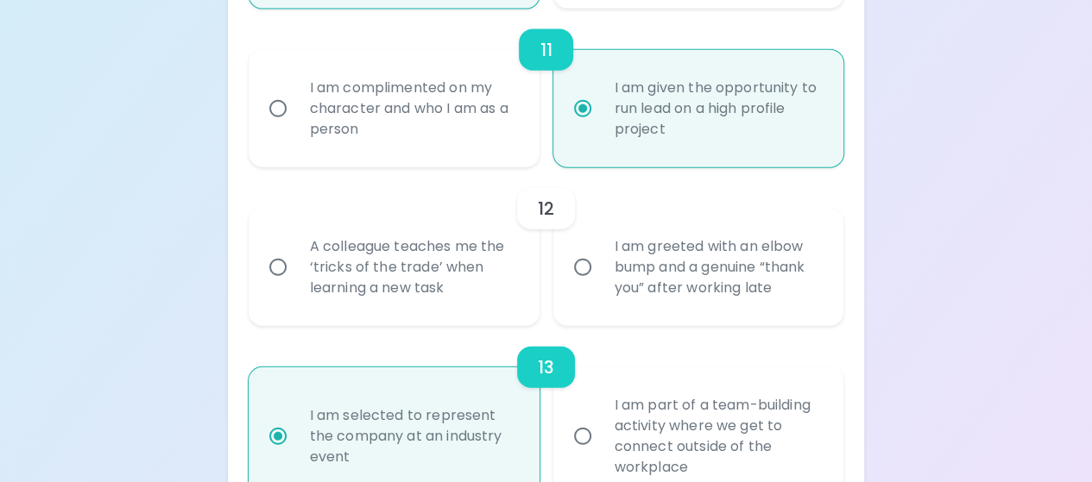
radio input "true"
click at [643, 271] on div "I am greeted with an elbow bump and a genuine “thank you” after working late" at bounding box center [718, 268] width 234 height 104
click at [601, 271] on input "I am greeted with an elbow bump and a genuine “thank you” after working late" at bounding box center [582, 267] width 36 height 36
radio input "false"
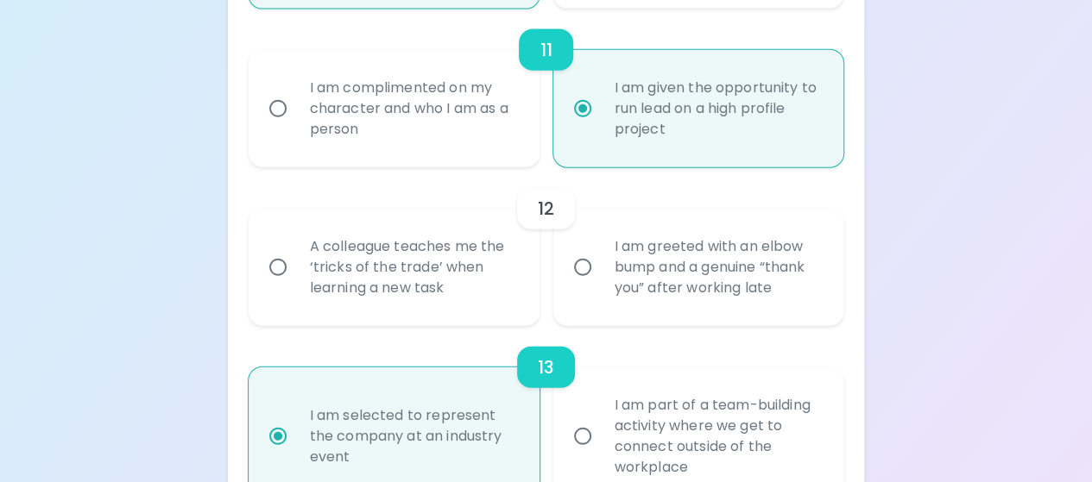
radio input "false"
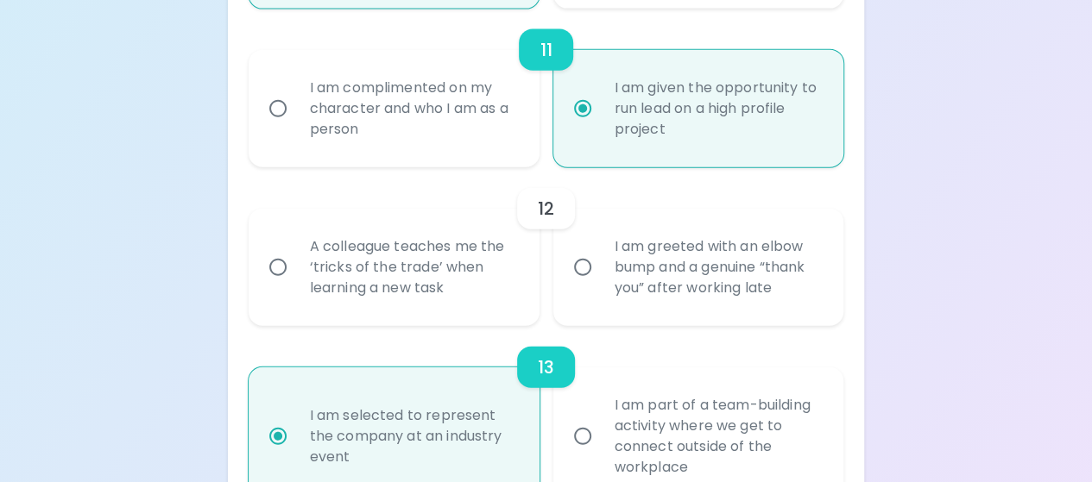
radio input "false"
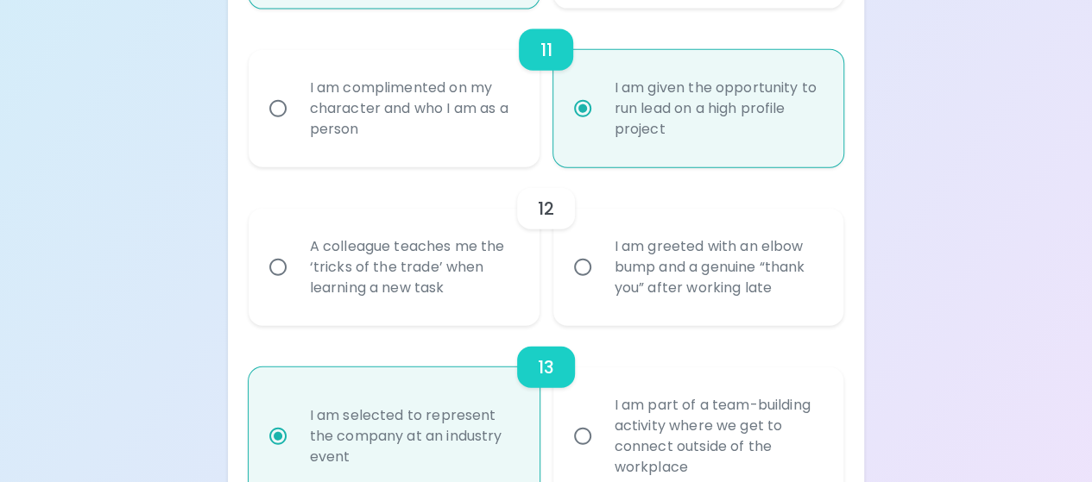
radio input "false"
radio input "true"
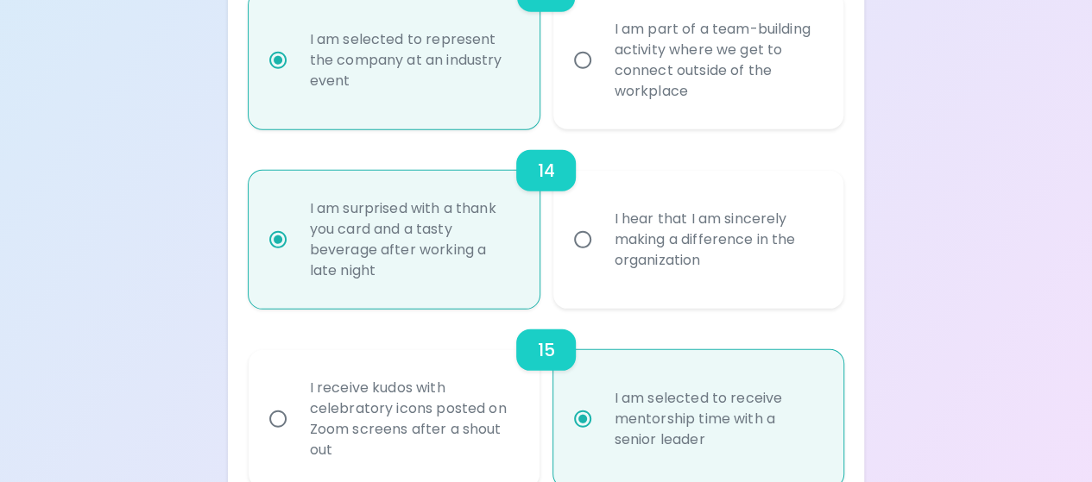
scroll to position [2479, 0]
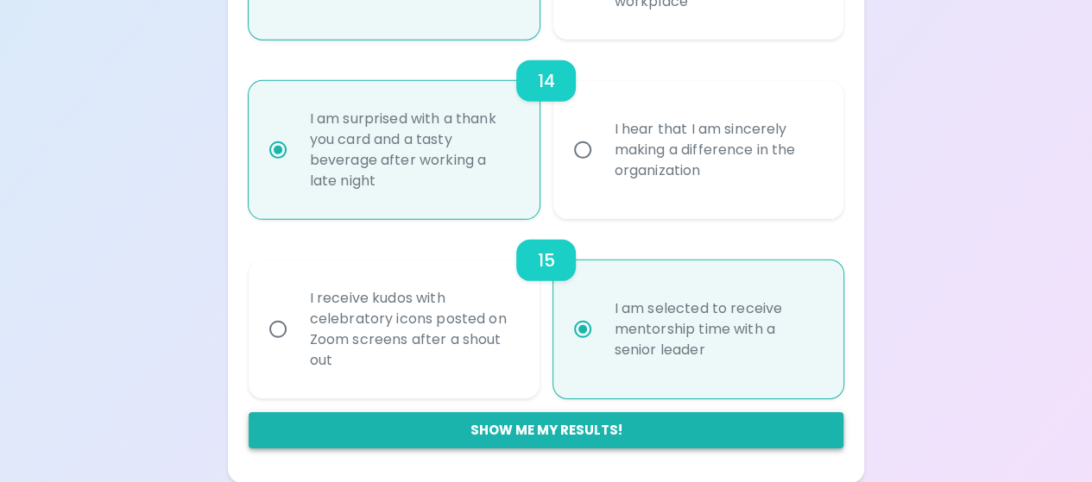
radio input "true"
click at [683, 434] on button "Show me my results!" at bounding box center [546, 431] width 595 height 36
radio input "false"
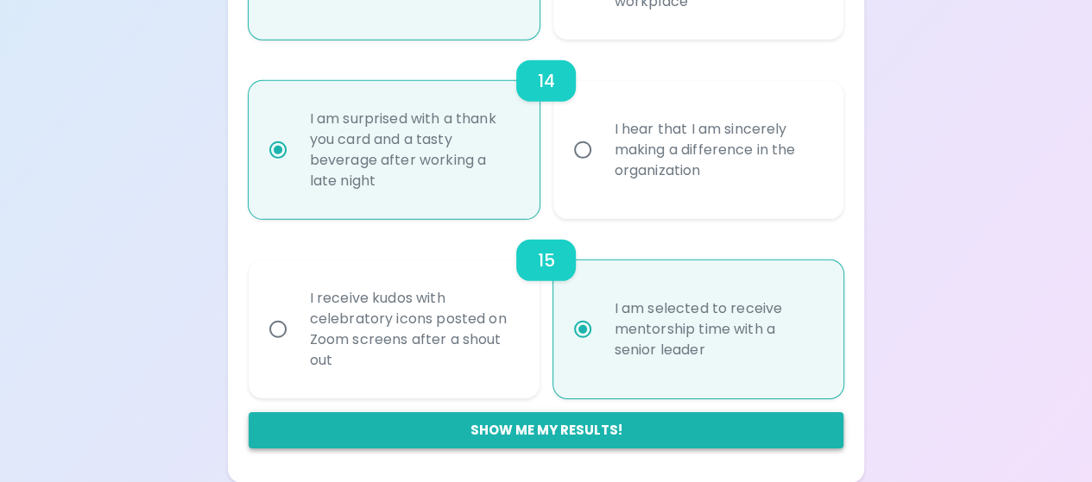
radio input "false"
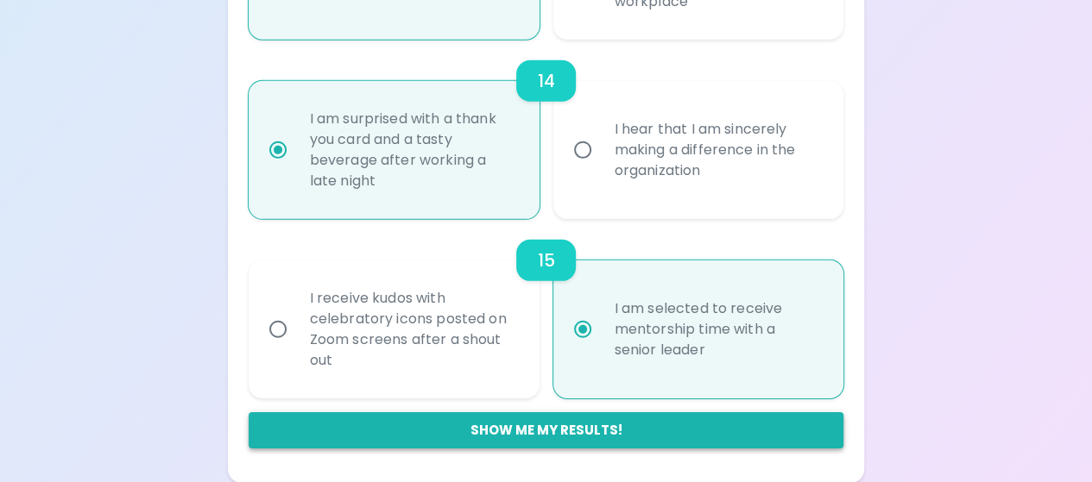
radio input "false"
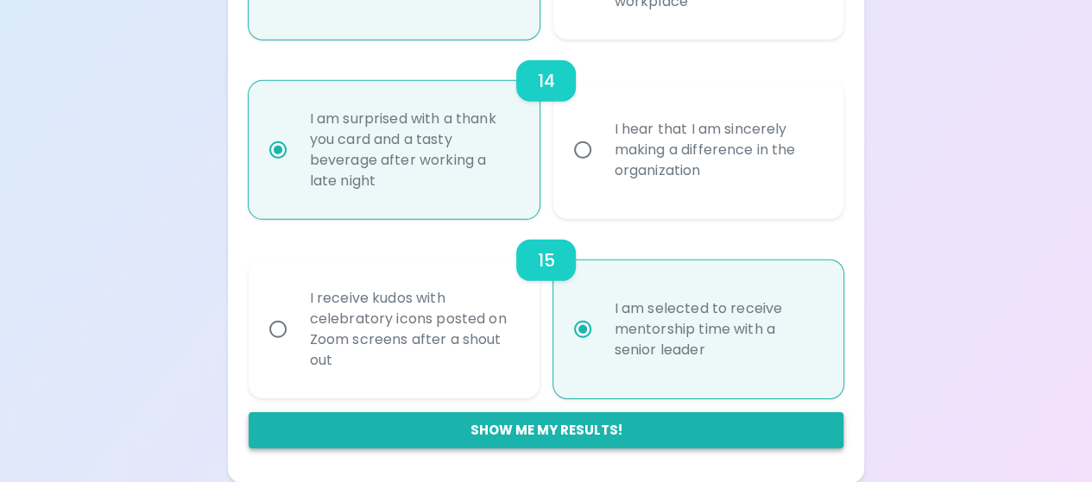
radio input "true"
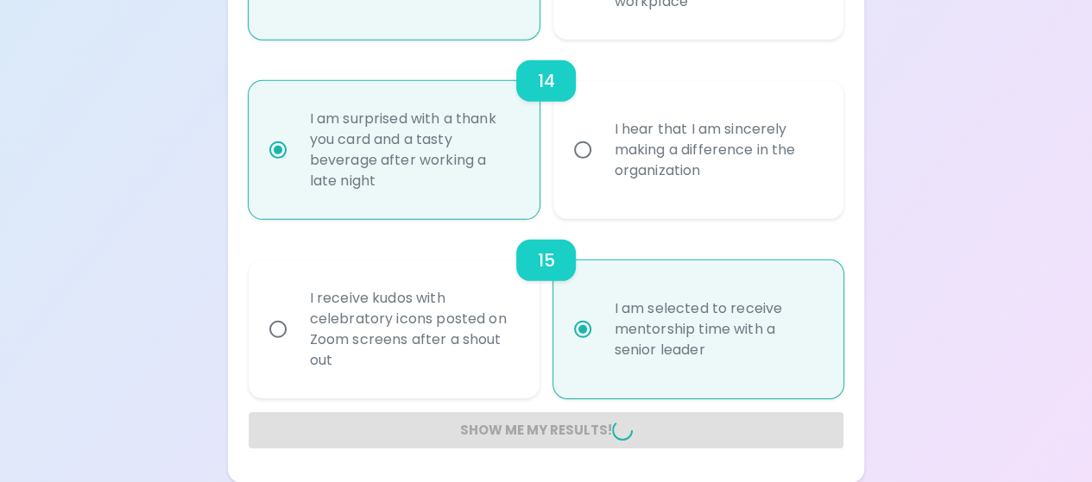
radio input "false"
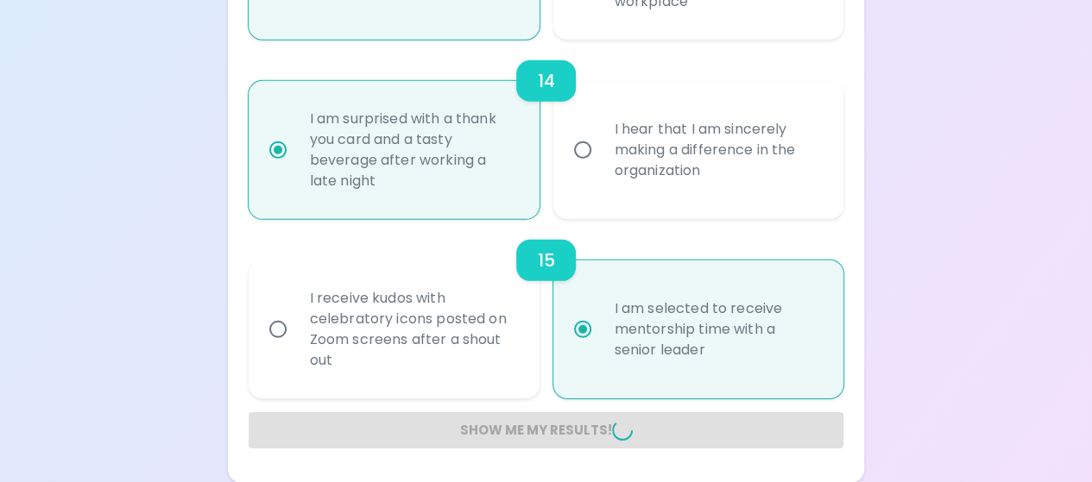
radio input "false"
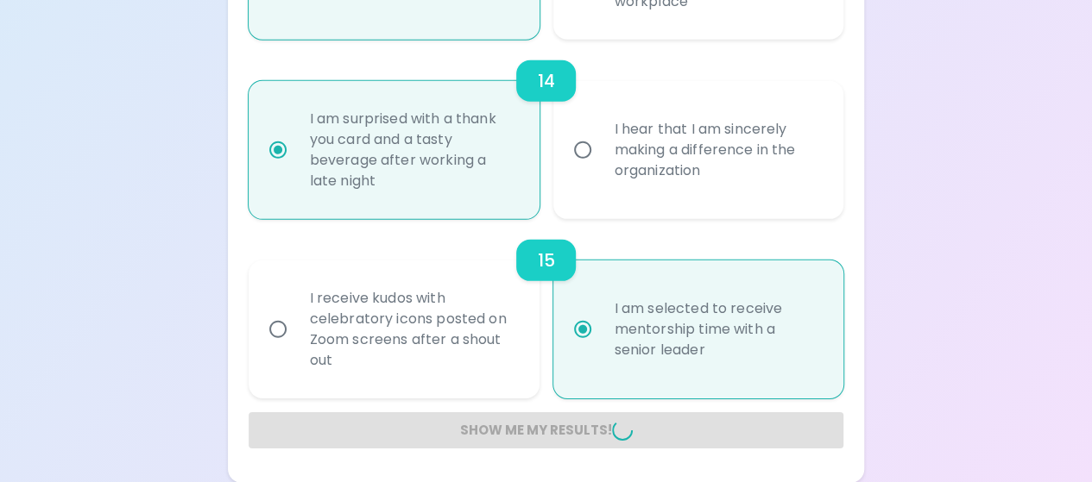
radio input "false"
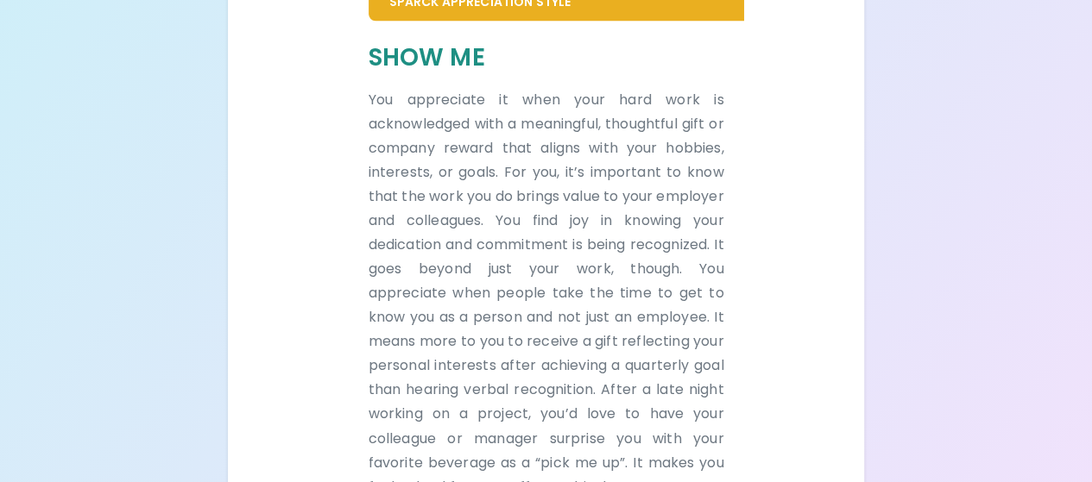
scroll to position [1393, 0]
